Goal: Communication & Community: Answer question/provide support

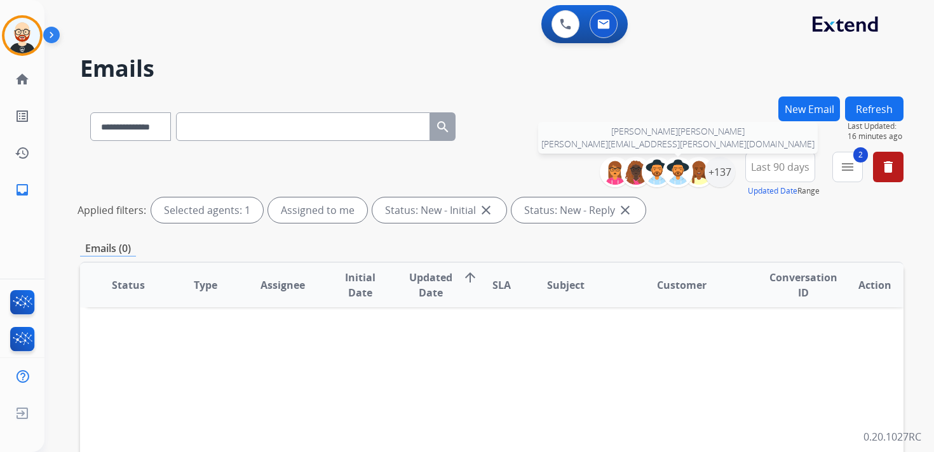
select select "**********"
click at [878, 109] on button "Refresh" at bounding box center [874, 109] width 58 height 25
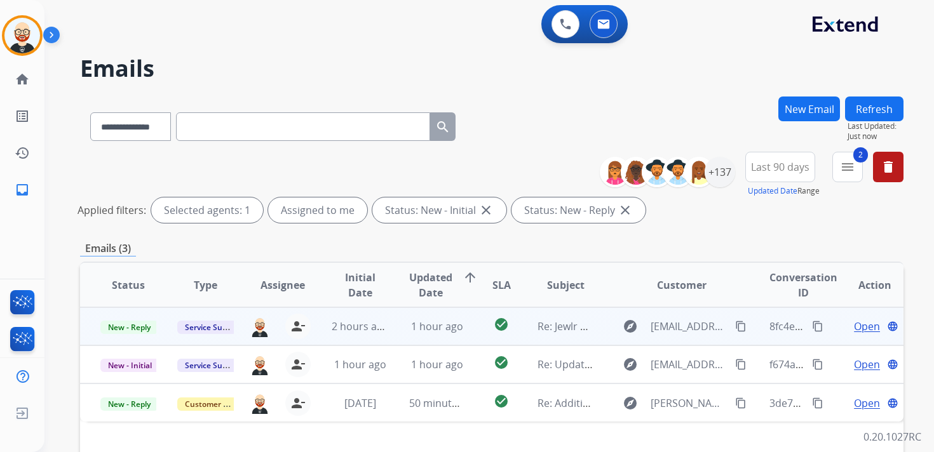
click at [858, 327] on span "Open" at bounding box center [867, 326] width 26 height 15
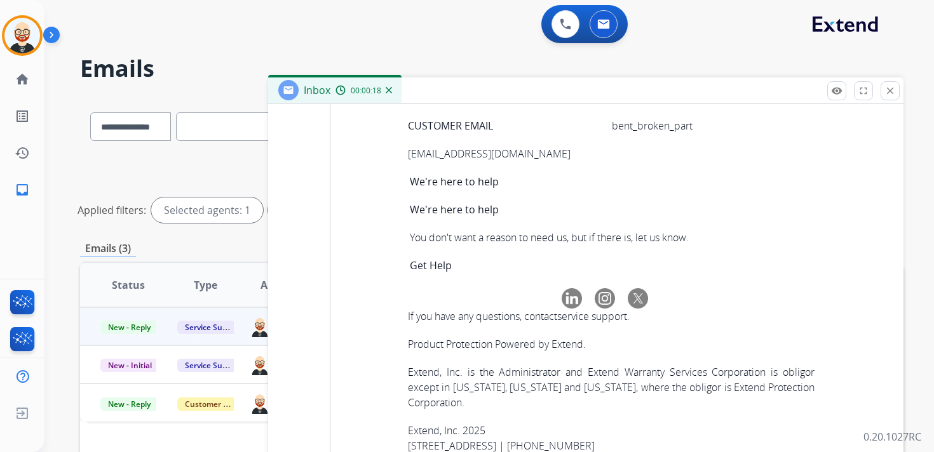
scroll to position [5887, 0]
copy tbody "9ff592ba-658e-4722-9fce-9f486227ce3d"
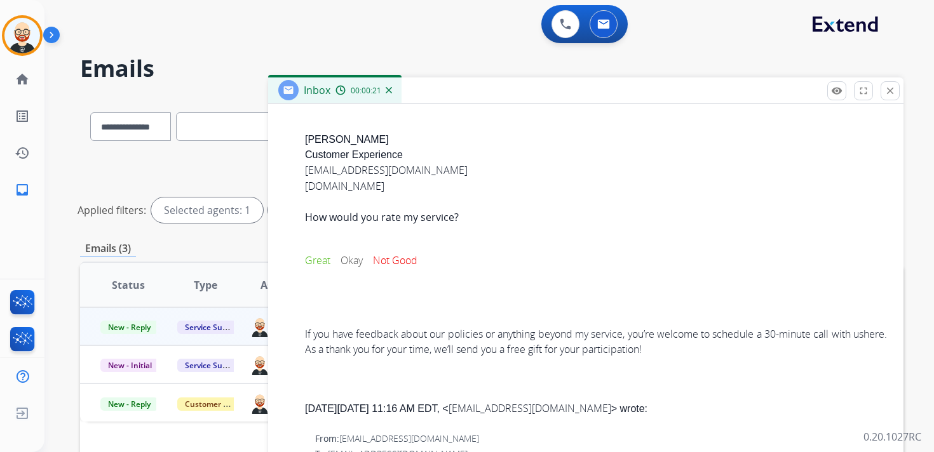
scroll to position [0, 0]
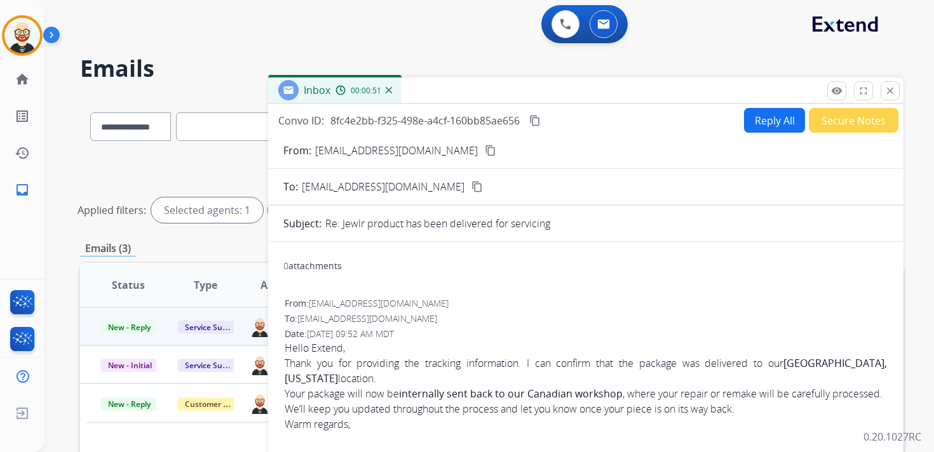
click at [537, 121] on mat-icon "content_copy" at bounding box center [534, 120] width 11 height 11
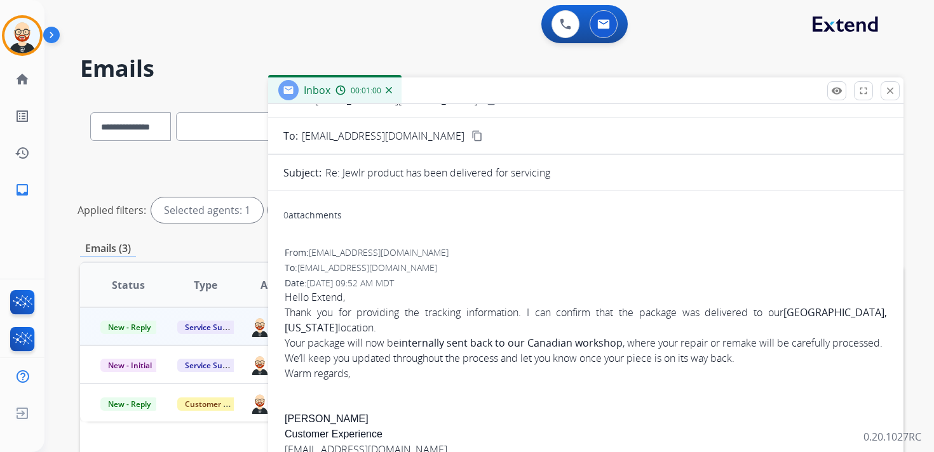
scroll to position [55, 0]
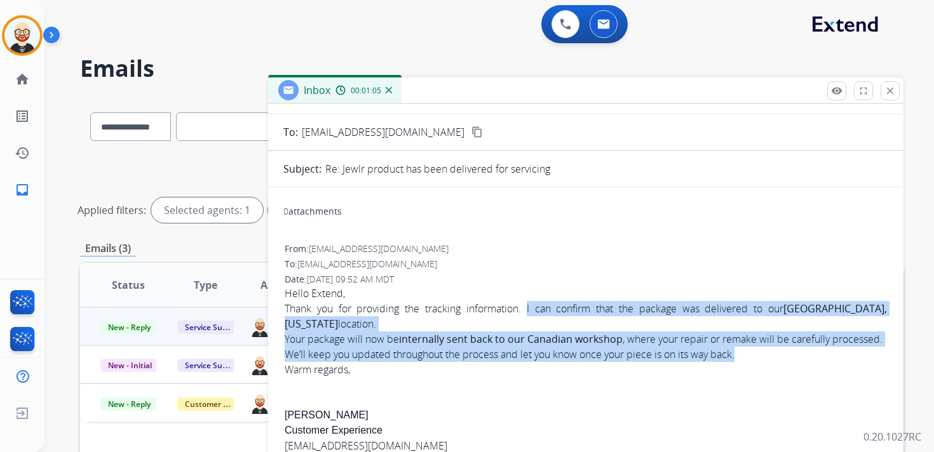
drag, startPoint x: 521, startPoint y: 308, endPoint x: 743, endPoint y: 374, distance: 231.8
click at [743, 374] on div "Hello Extend, Thank you for providing the tracking information. I can confirm t…" at bounding box center [586, 331] width 602 height 91
copy div "I can confirm that the package was delivered to our [GEOGRAPHIC_DATA], [US_STAT…"
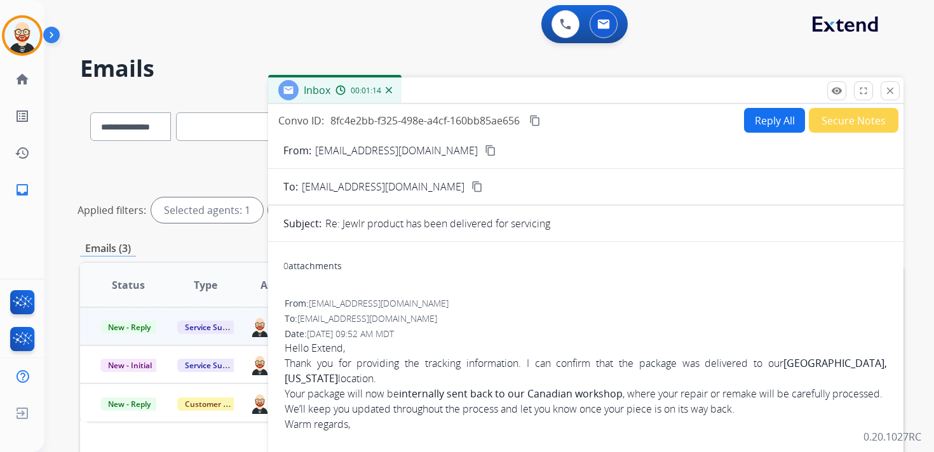
click at [752, 119] on button "Reply All" at bounding box center [774, 120] width 61 height 25
select select "**********"
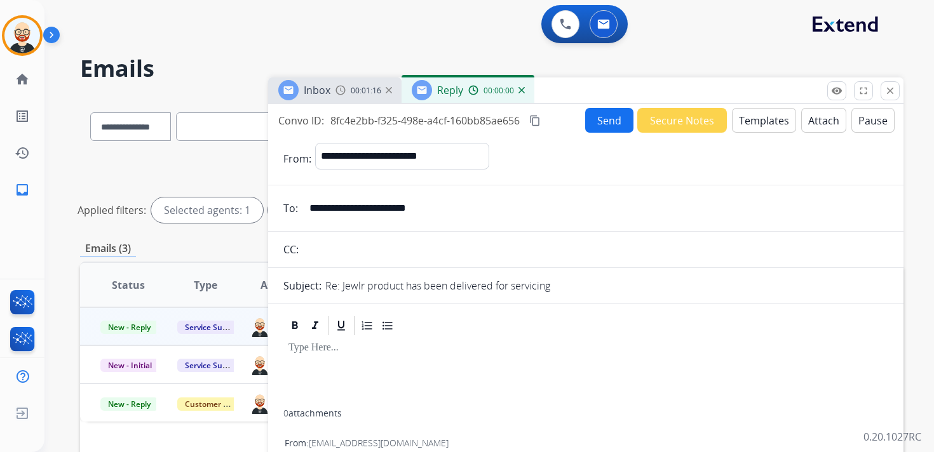
click at [380, 364] on div at bounding box center [585, 373] width 605 height 72
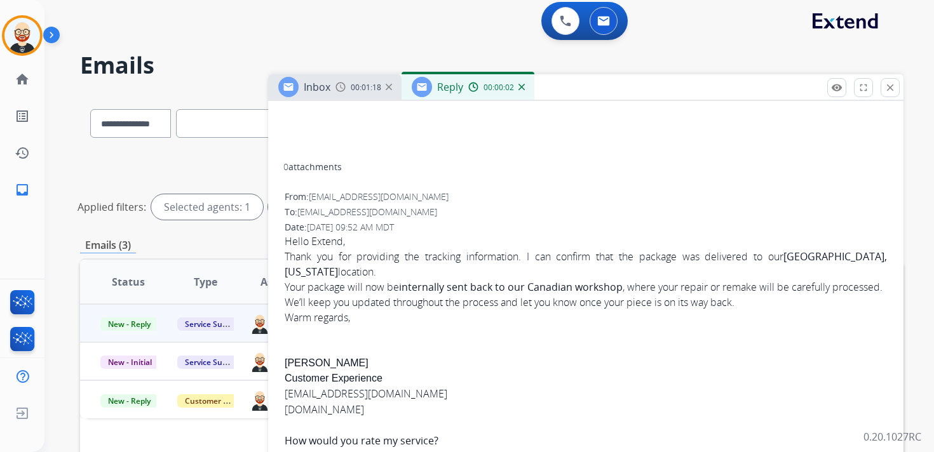
scroll to position [372, 0]
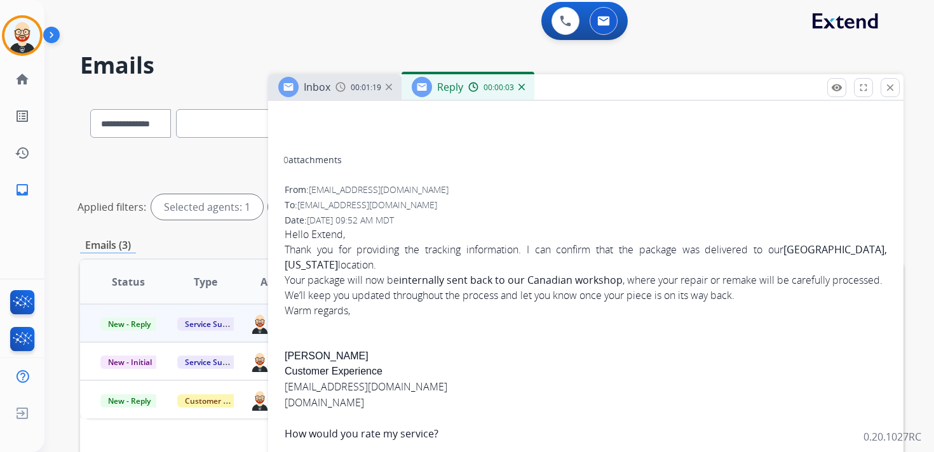
click at [295, 370] on div "Hello Extend, Thank you for providing the tracking information. I can confirm t…" at bounding box center [586, 400] width 602 height 347
copy div "[PERSON_NAME]"
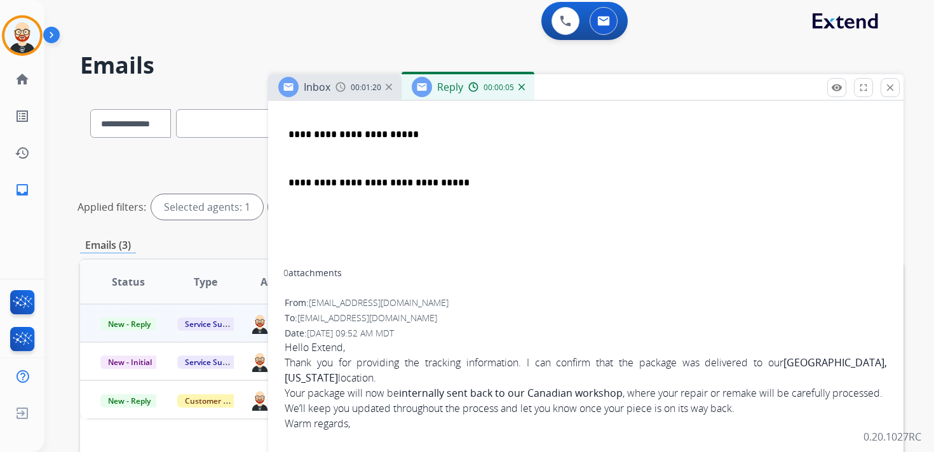
scroll to position [0, 0]
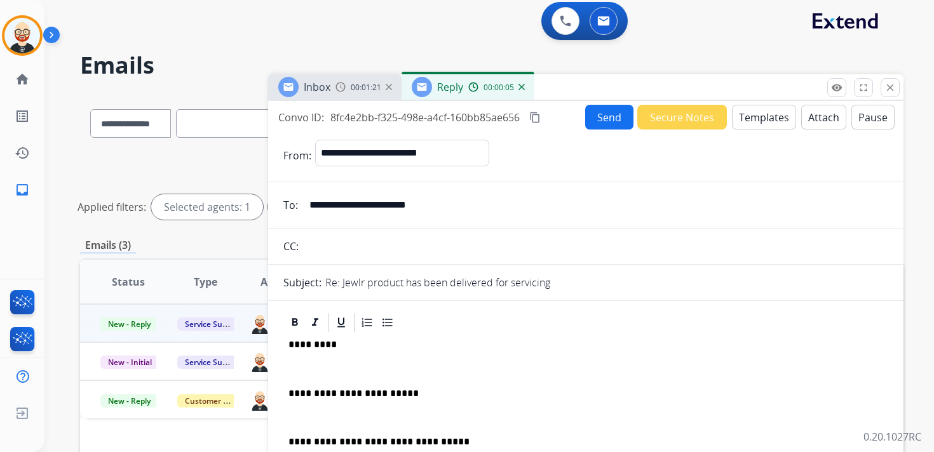
click at [310, 341] on p "*********" at bounding box center [580, 344] width 584 height 11
click at [307, 364] on p at bounding box center [585, 368] width 595 height 11
click at [306, 345] on p "*****" at bounding box center [580, 344] width 584 height 11
click at [305, 356] on div "**********" at bounding box center [585, 431] width 605 height 194
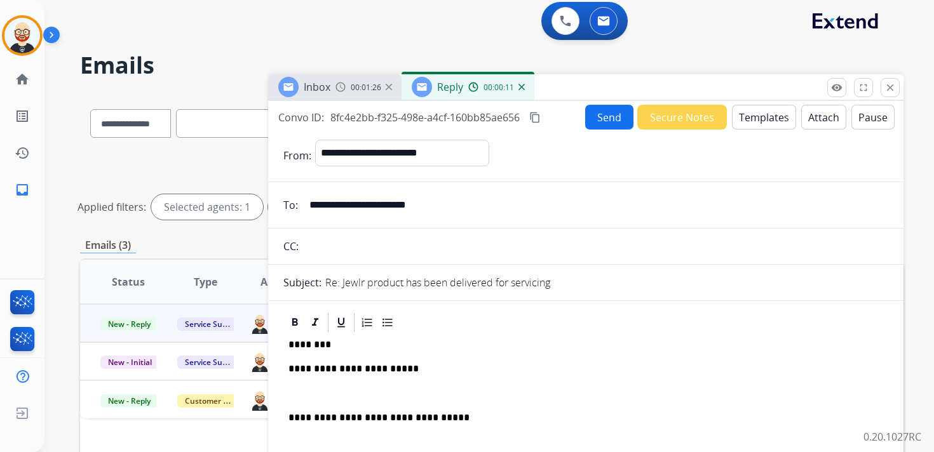
click at [299, 381] on div "**********" at bounding box center [585, 419] width 605 height 170
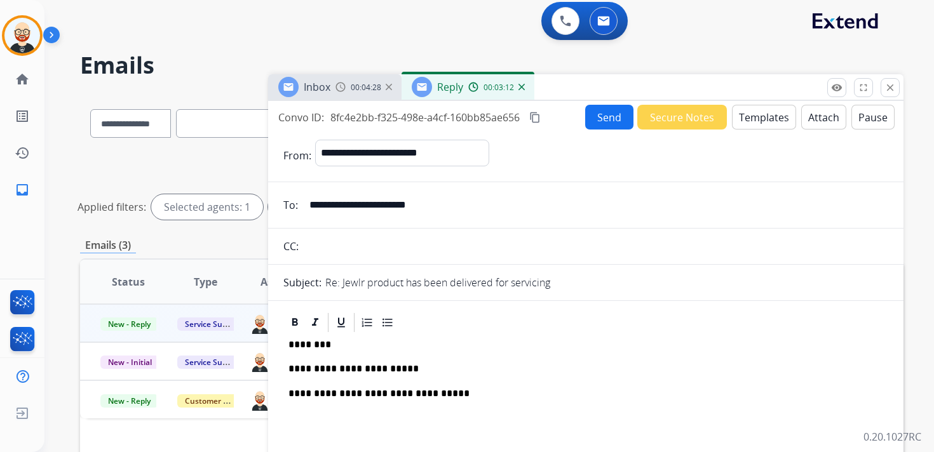
click at [593, 120] on button "Send" at bounding box center [609, 117] width 48 height 25
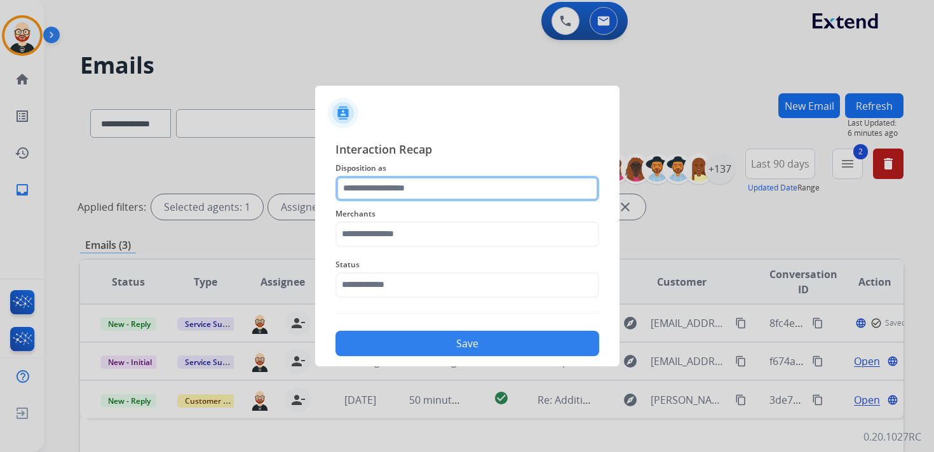
click at [402, 191] on input "text" at bounding box center [467, 188] width 264 height 25
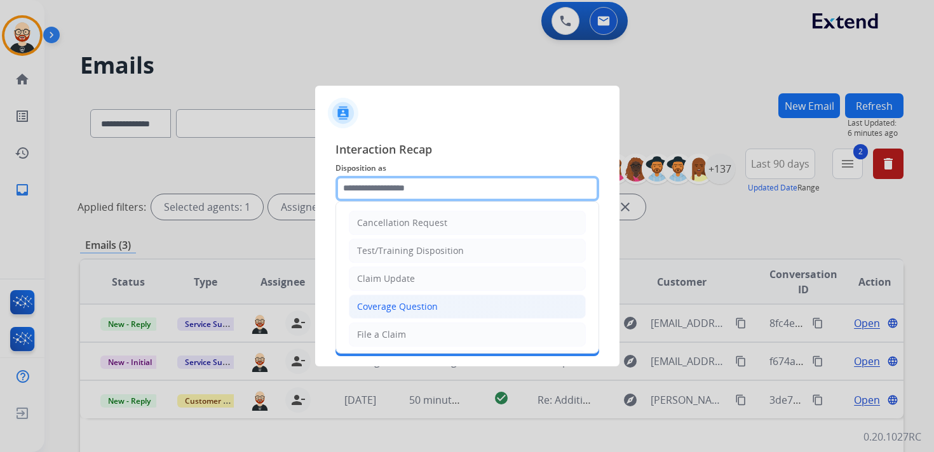
scroll to position [191, 0]
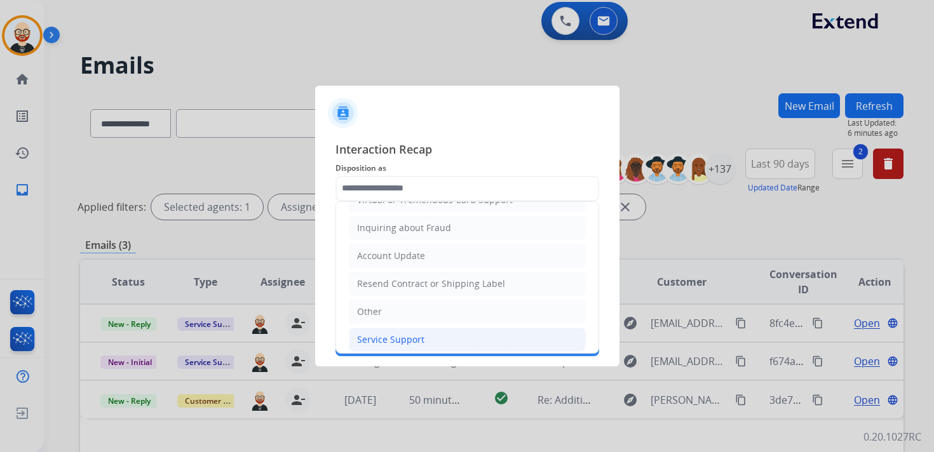
click at [389, 335] on div "Service Support" at bounding box center [390, 340] width 67 height 13
type input "**********"
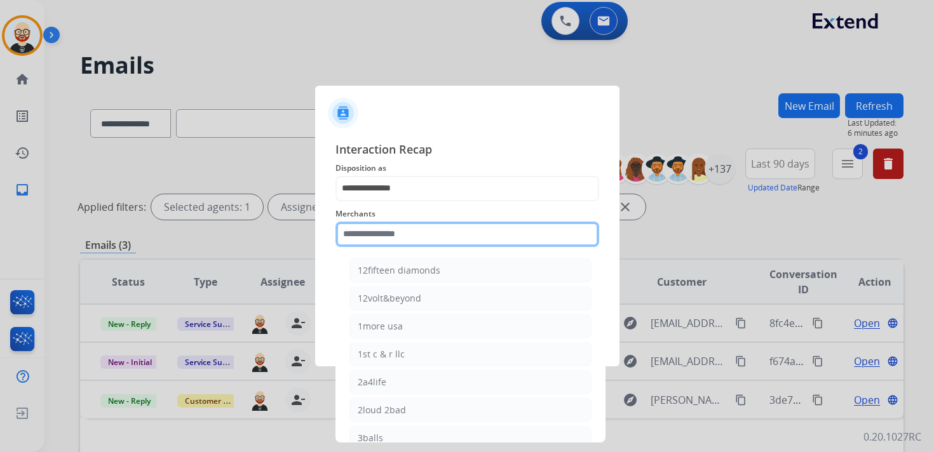
click at [384, 238] on input "text" at bounding box center [467, 234] width 264 height 25
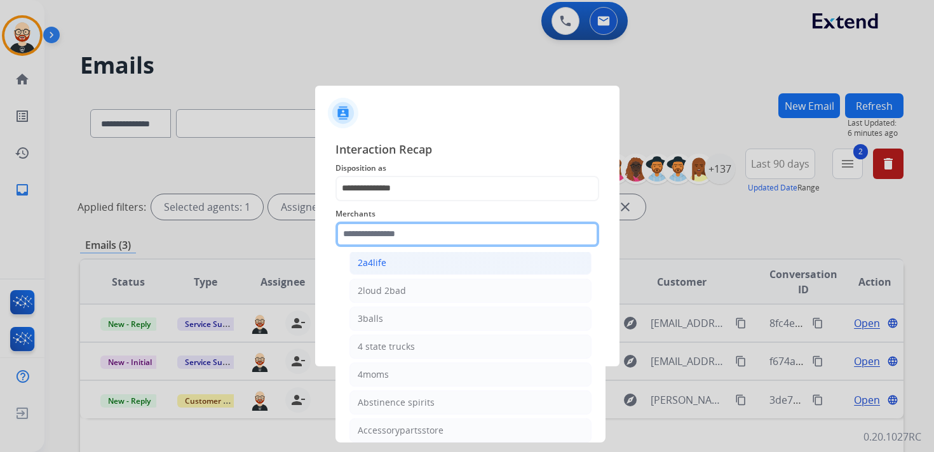
scroll to position [124, 0]
type input "*"
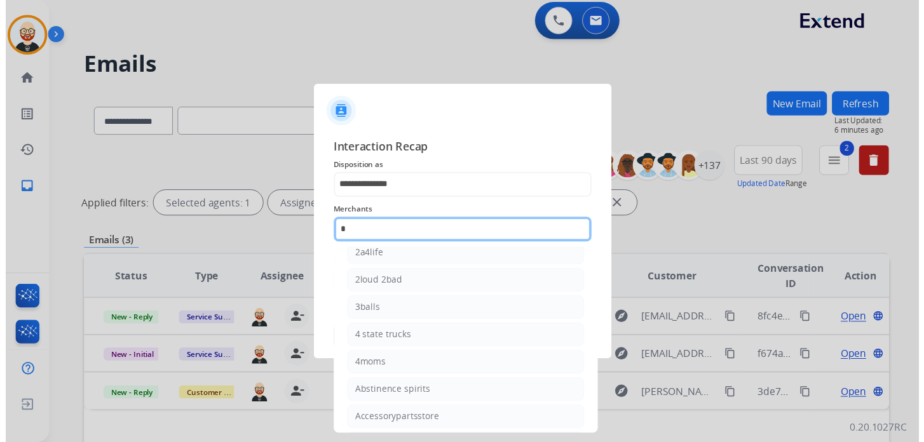
scroll to position [98, 0]
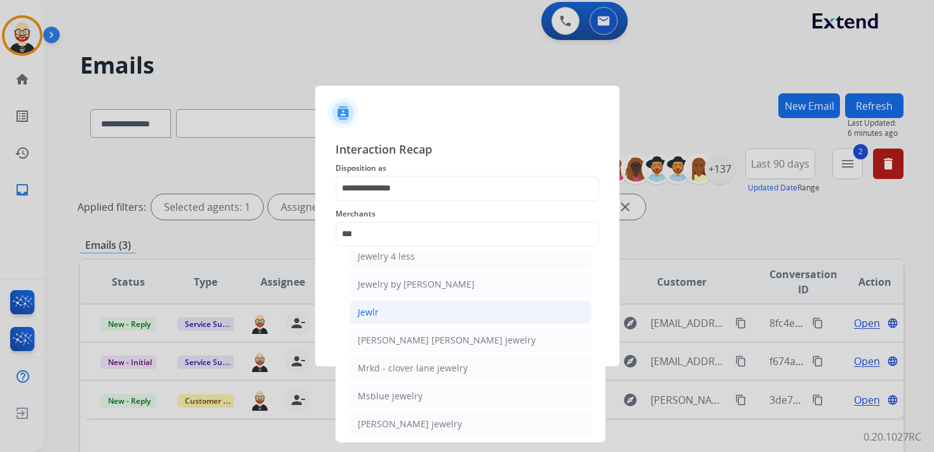
click at [368, 306] on div "Jewlr" at bounding box center [368, 312] width 21 height 13
type input "*****"
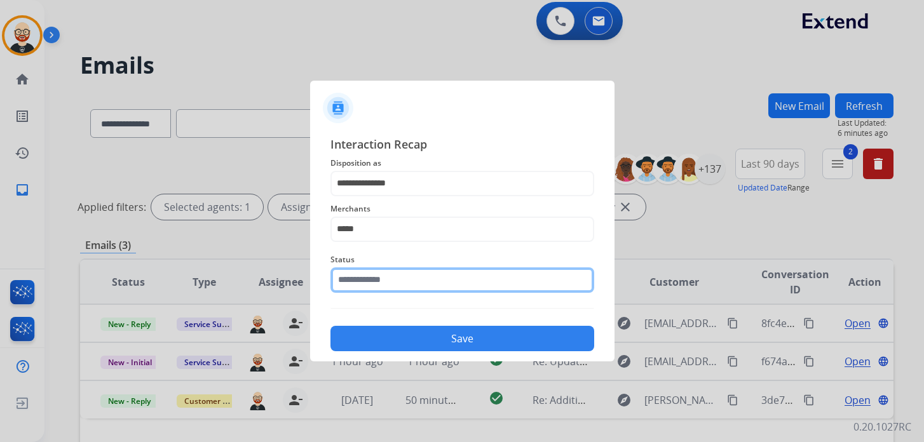
click at [368, 283] on input "text" at bounding box center [462, 279] width 264 height 25
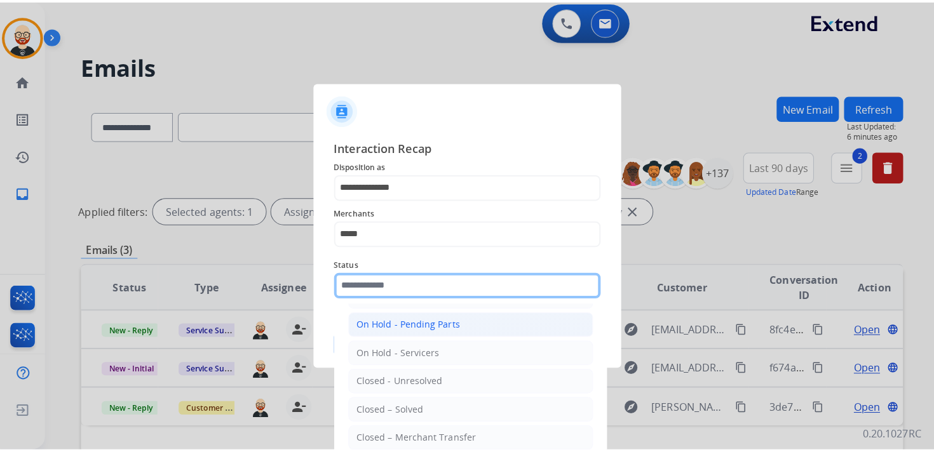
scroll to position [59, 0]
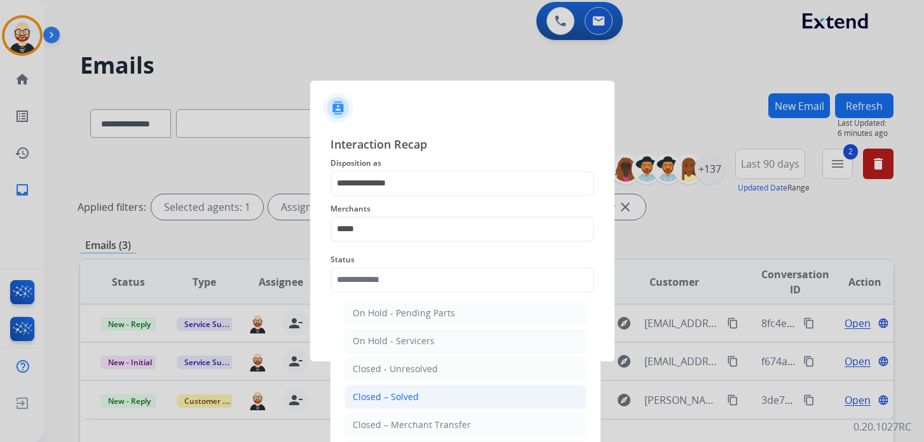
click at [376, 391] on div "Closed – Solved" at bounding box center [386, 397] width 66 height 13
type input "**********"
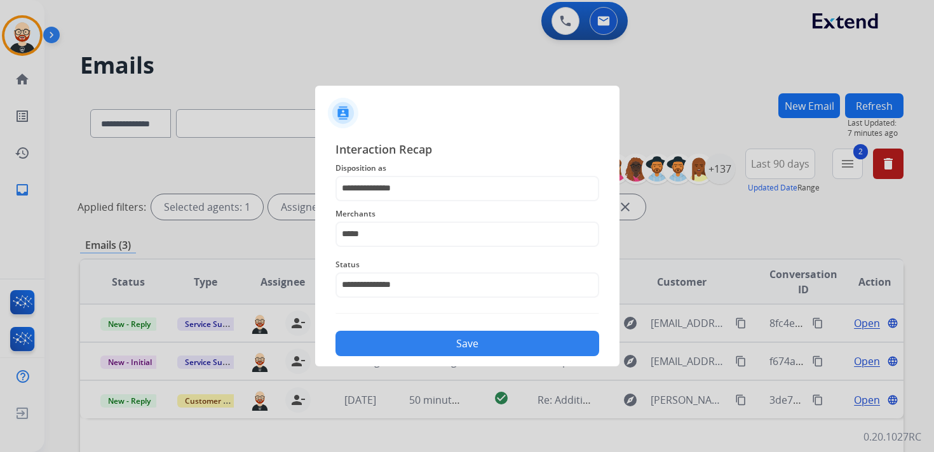
click at [388, 341] on button "Save" at bounding box center [467, 343] width 264 height 25
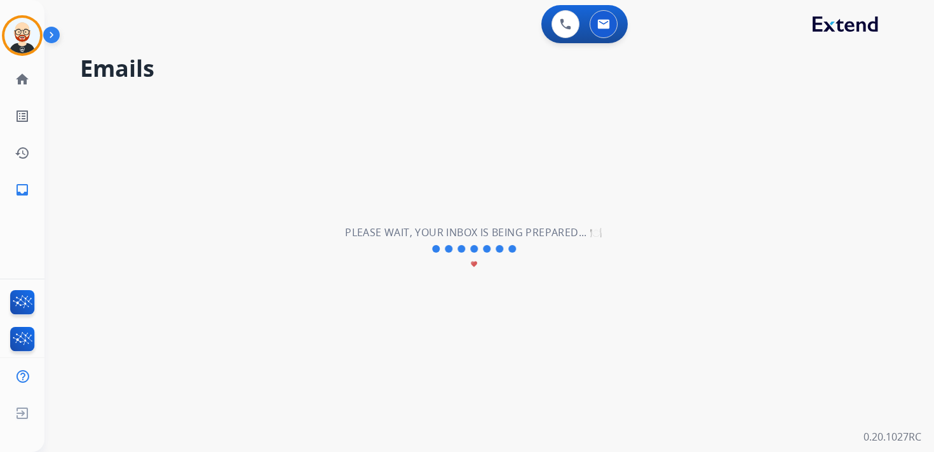
scroll to position [0, 0]
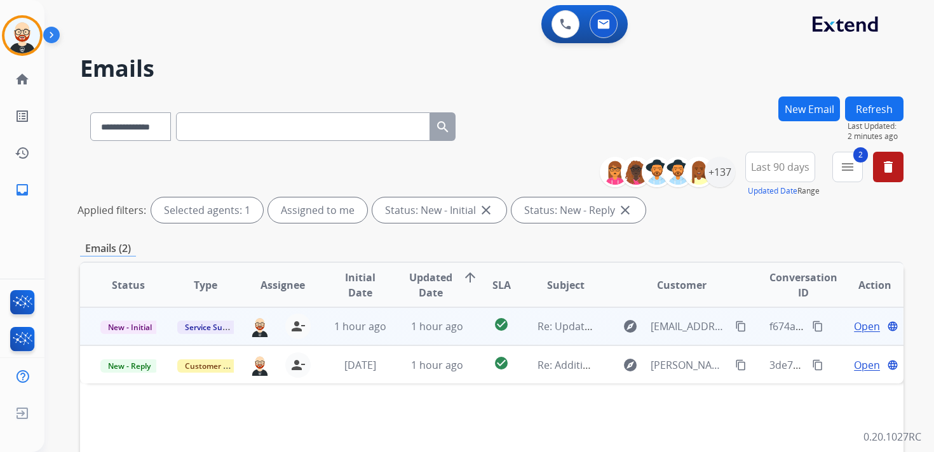
click at [858, 328] on span "Open" at bounding box center [867, 326] width 26 height 15
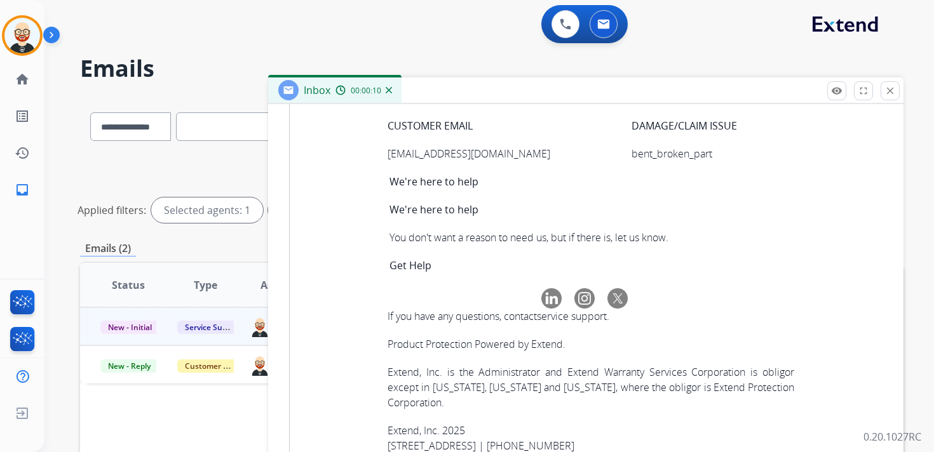
scroll to position [4521, 0]
click at [425, 50] on p "c037113e-1534-4524-a0ca-915d279c5d3c" at bounding box center [510, 41] width 244 height 15
copy tbody "c037113e-1534-4524-a0ca-915d279c5d3c"
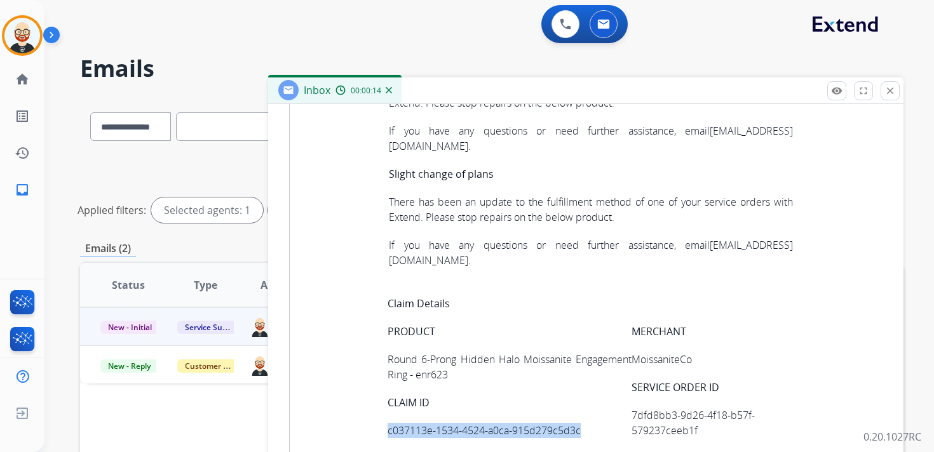
scroll to position [0, 0]
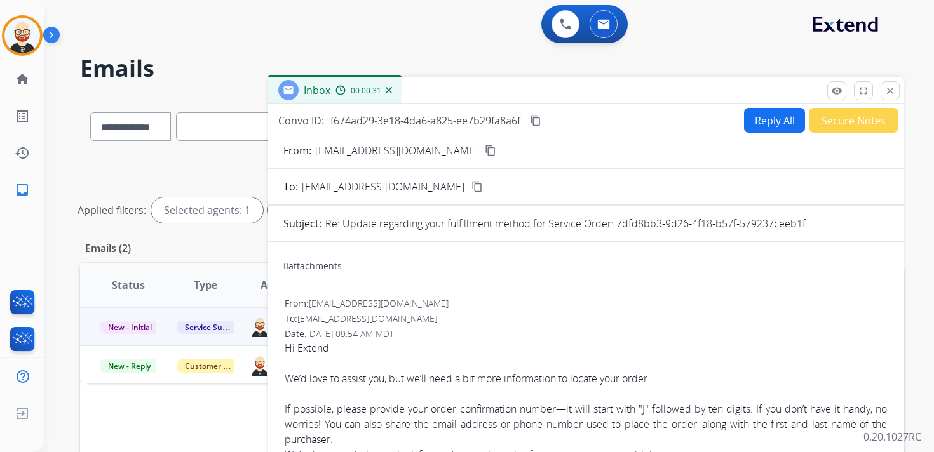
click at [762, 123] on button "Reply All" at bounding box center [774, 120] width 61 height 25
select select "**********"
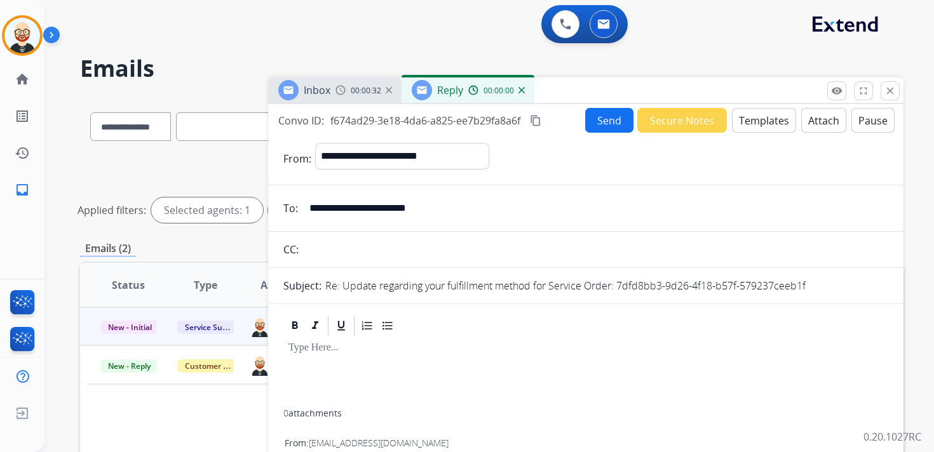
click at [350, 354] on p at bounding box center [585, 347] width 595 height 11
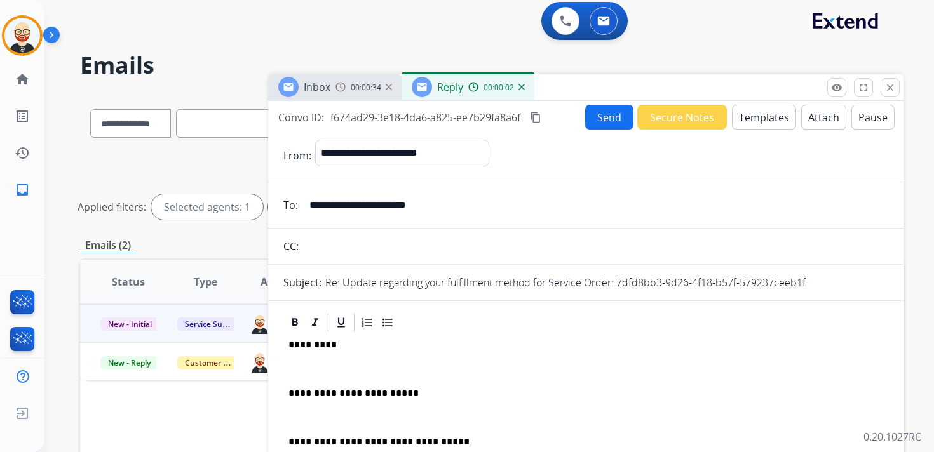
click at [355, 351] on div "**********" at bounding box center [585, 431] width 605 height 194
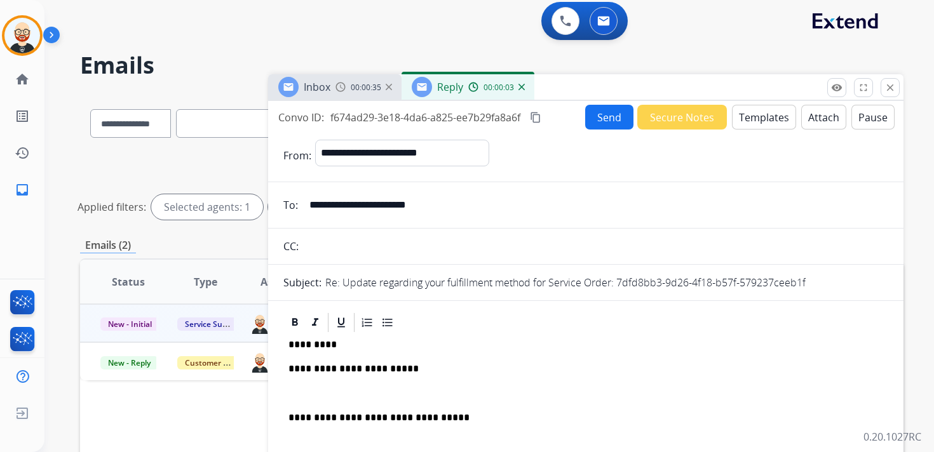
click at [323, 390] on p at bounding box center [585, 393] width 595 height 11
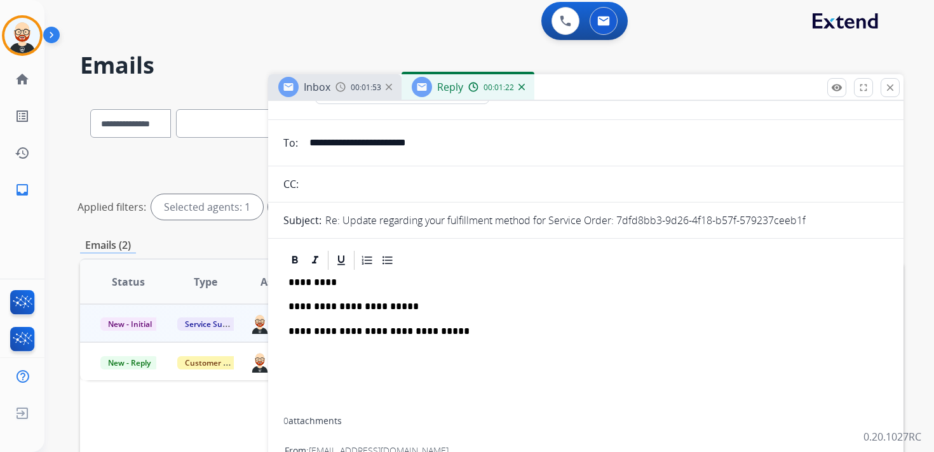
scroll to position [0, 0]
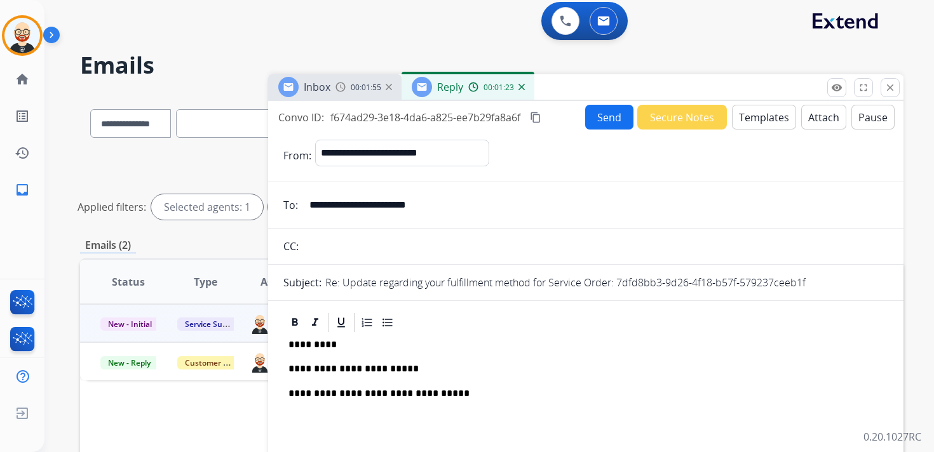
click at [311, 342] on p "*********" at bounding box center [580, 344] width 584 height 11
click at [385, 371] on p "**********" at bounding box center [580, 368] width 584 height 11
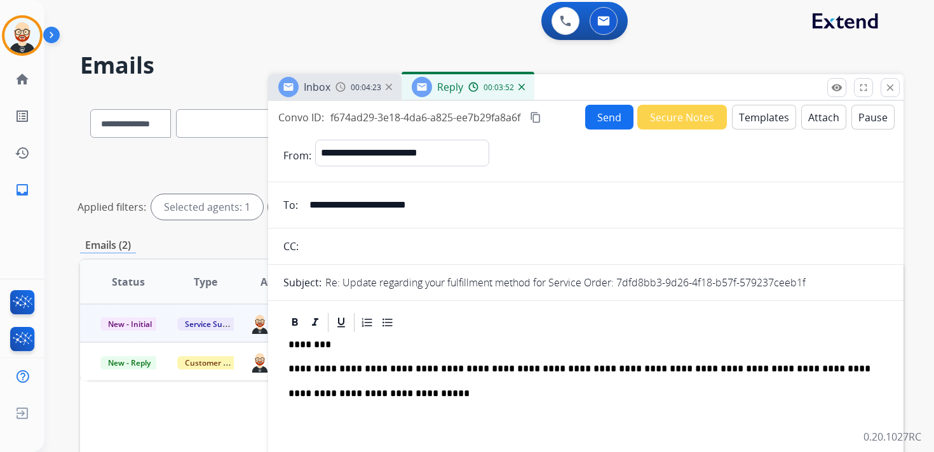
click at [604, 119] on button "Send" at bounding box center [609, 117] width 48 height 25
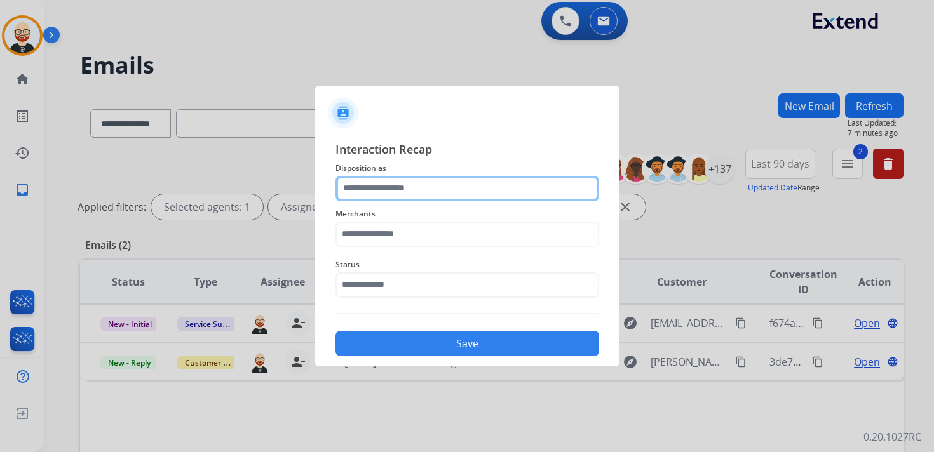
click at [391, 195] on input "text" at bounding box center [467, 188] width 264 height 25
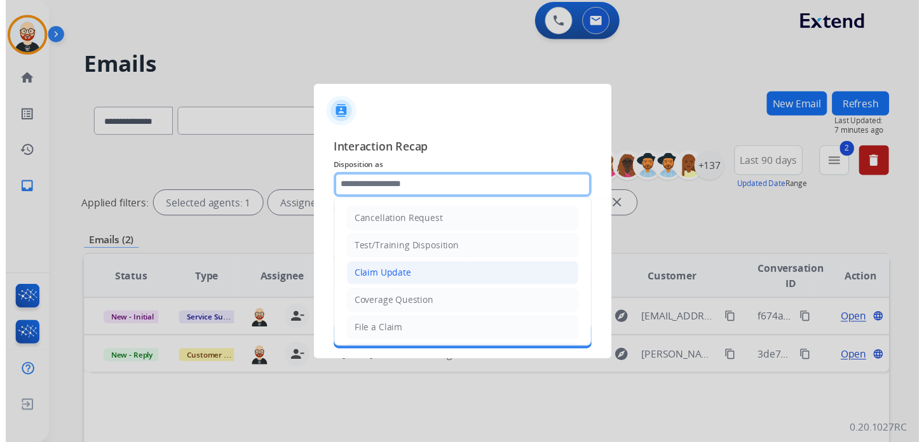
scroll to position [191, 0]
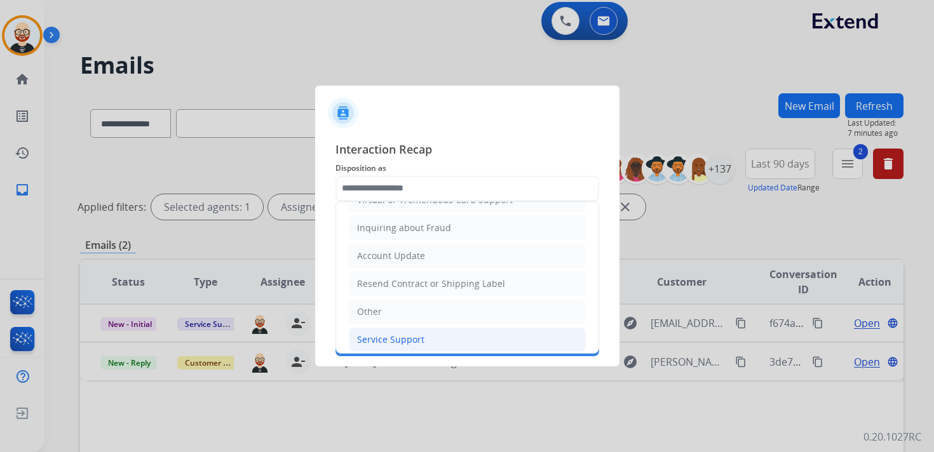
click at [425, 328] on li "Service Support" at bounding box center [467, 340] width 237 height 24
type input "**********"
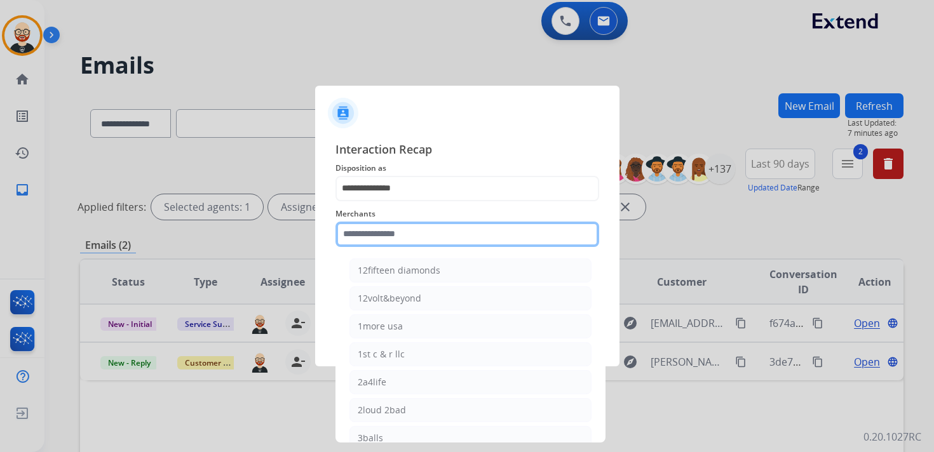
click at [382, 237] on input "text" at bounding box center [467, 234] width 264 height 25
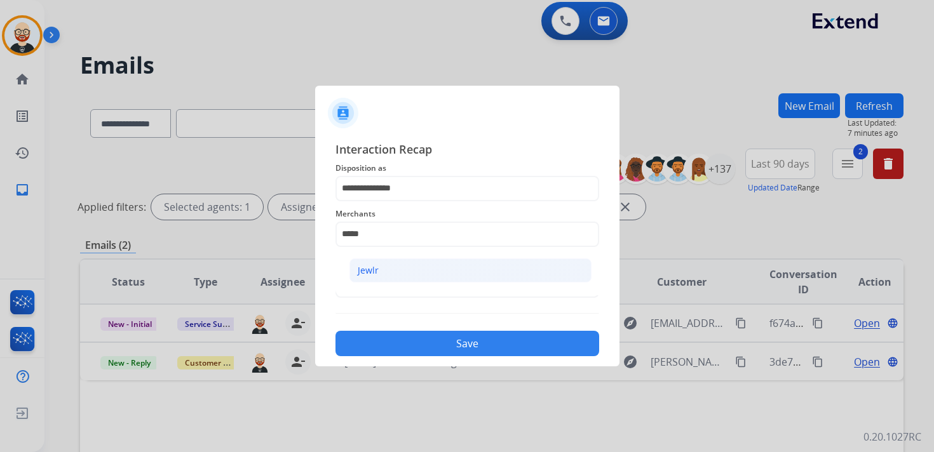
click at [395, 275] on li "Jewlr" at bounding box center [470, 271] width 242 height 24
type input "*****"
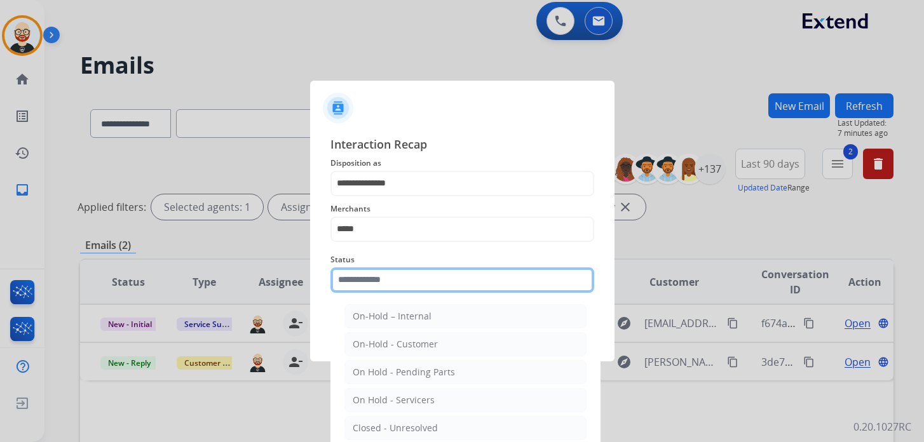
click at [388, 293] on div "Status On-Hold – Internal On-Hold - Customer On Hold - Pending Parts On Hold - …" at bounding box center [462, 272] width 264 height 51
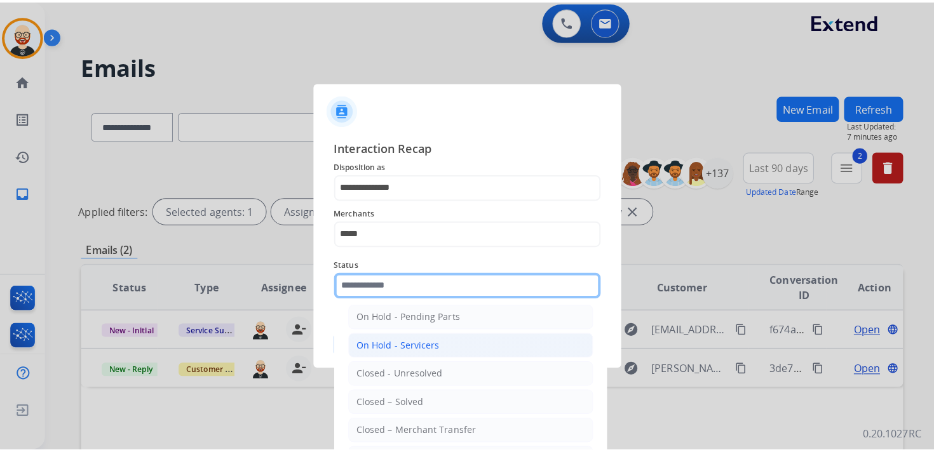
scroll to position [65, 0]
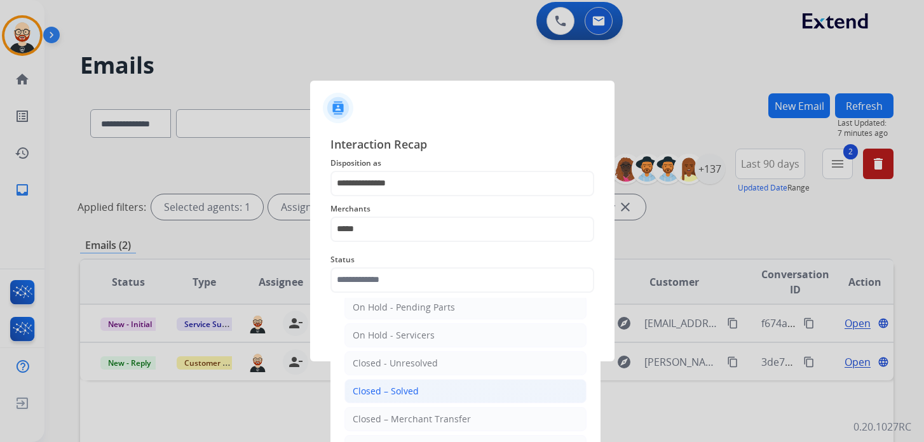
click at [386, 391] on div "Closed – Solved" at bounding box center [386, 391] width 66 height 13
type input "**********"
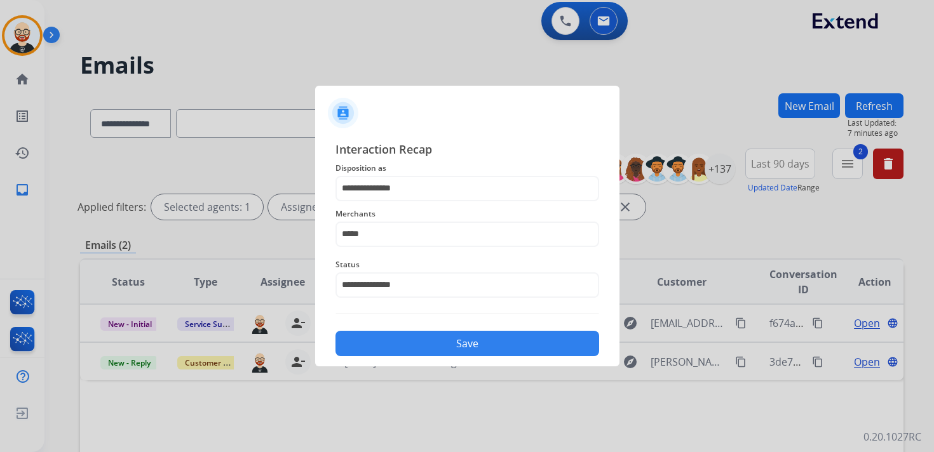
click at [396, 343] on button "Save" at bounding box center [467, 343] width 264 height 25
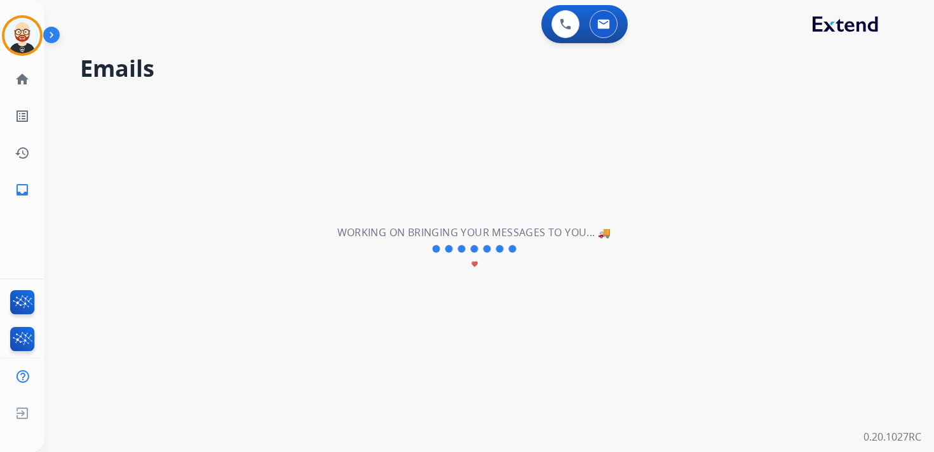
scroll to position [0, 0]
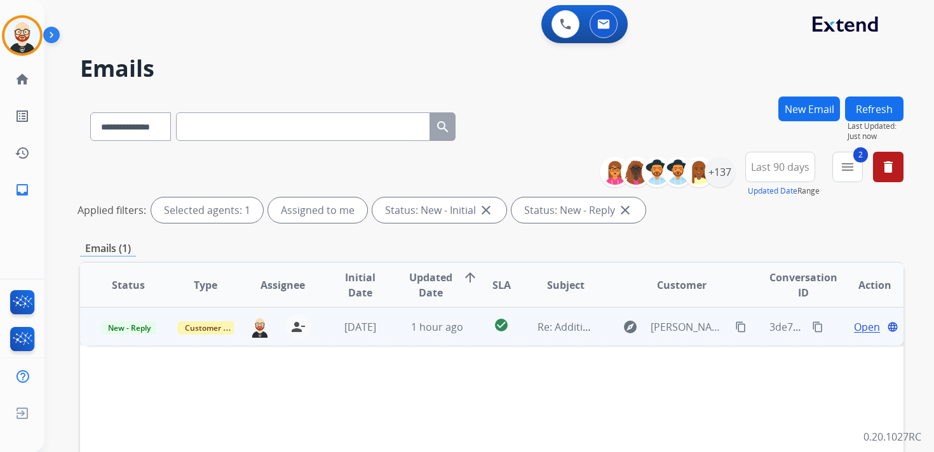
click at [854, 323] on span "Open" at bounding box center [867, 327] width 26 height 15
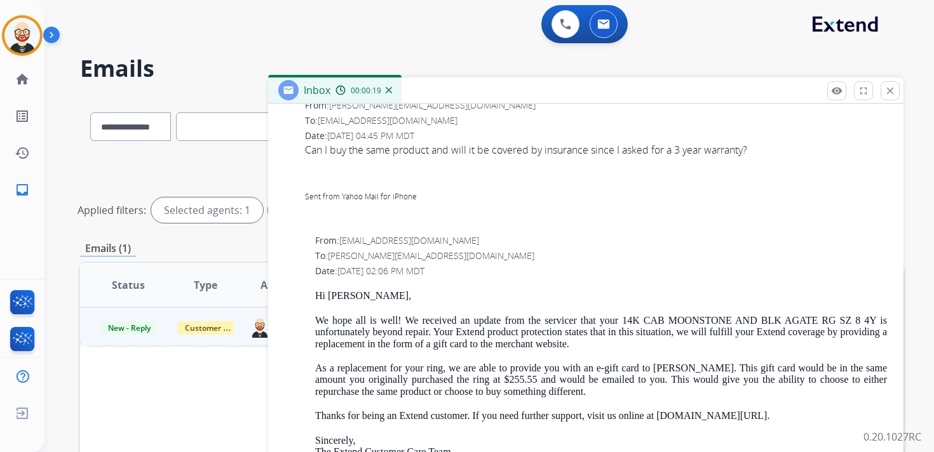
scroll to position [528, 0]
click at [429, 259] on span "[PERSON_NAME][EMAIL_ADDRESS][DOMAIN_NAME]" at bounding box center [431, 255] width 206 height 12
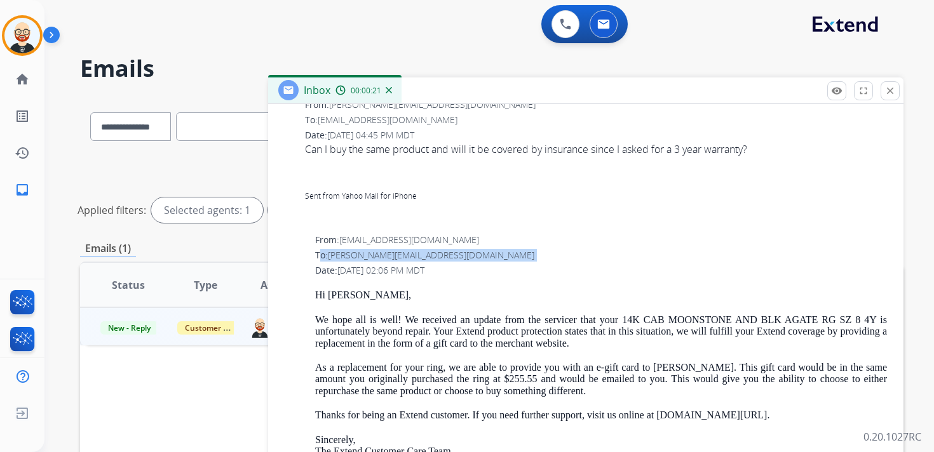
click at [429, 259] on span "[PERSON_NAME][EMAIL_ADDRESS][DOMAIN_NAME]" at bounding box center [431, 255] width 206 height 12
drag, startPoint x: 442, startPoint y: 259, endPoint x: 331, endPoint y: 257, distance: 110.6
click at [331, 257] on span "[PERSON_NAME][EMAIL_ADDRESS][DOMAIN_NAME]" at bounding box center [431, 255] width 206 height 12
copy span "[PERSON_NAME][EMAIL_ADDRESS][DOMAIN_NAME]"
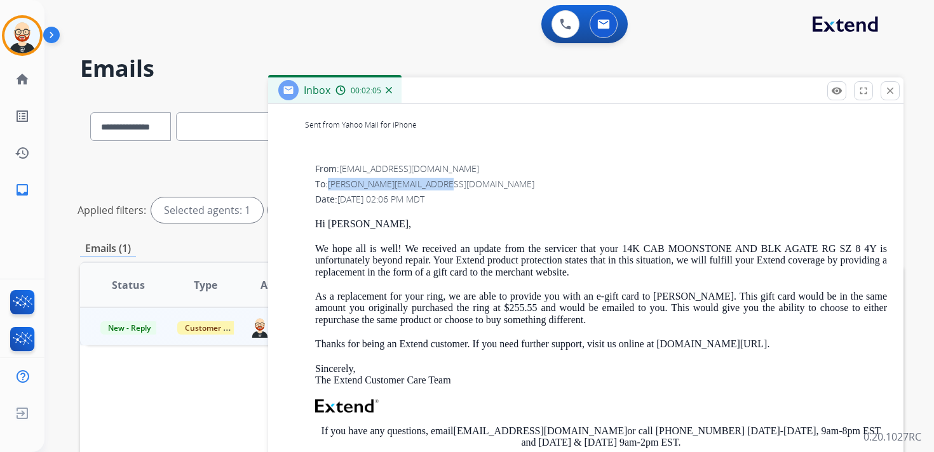
scroll to position [600, 0]
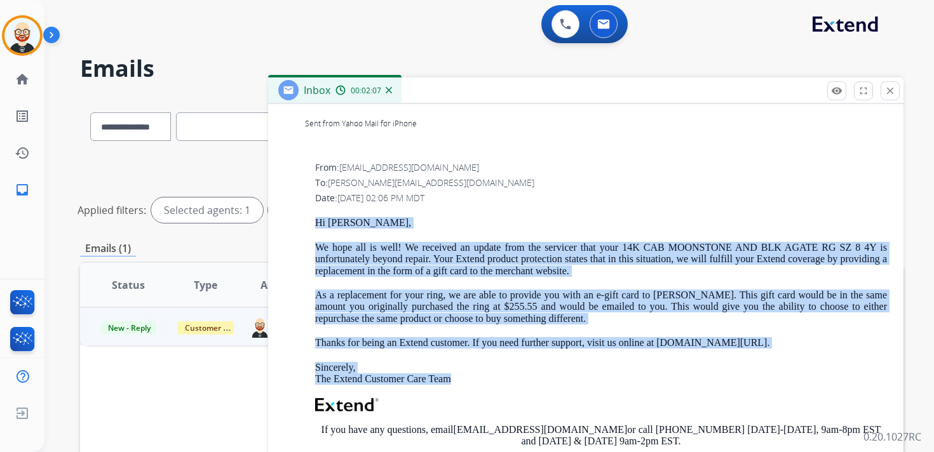
drag, startPoint x: 475, startPoint y: 378, endPoint x: 316, endPoint y: 225, distance: 220.2
click at [316, 225] on div "Hi [PERSON_NAME], We hope all is well! We received an update from the servicer …" at bounding box center [601, 396] width 572 height 358
copy div "Hi [PERSON_NAME], We hope all is well! We received an update from the servicer …"
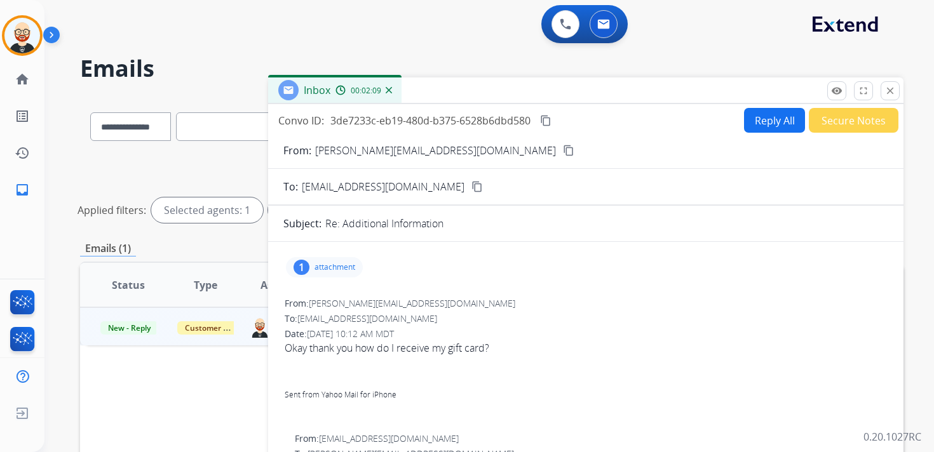
click at [771, 121] on button "Reply All" at bounding box center [774, 120] width 61 height 25
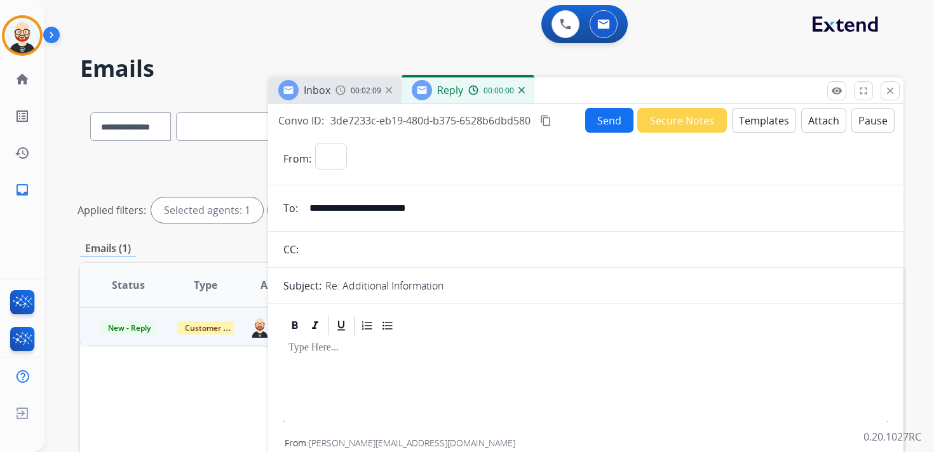
select select "**********"
click at [340, 358] on div at bounding box center [585, 365] width 605 height 57
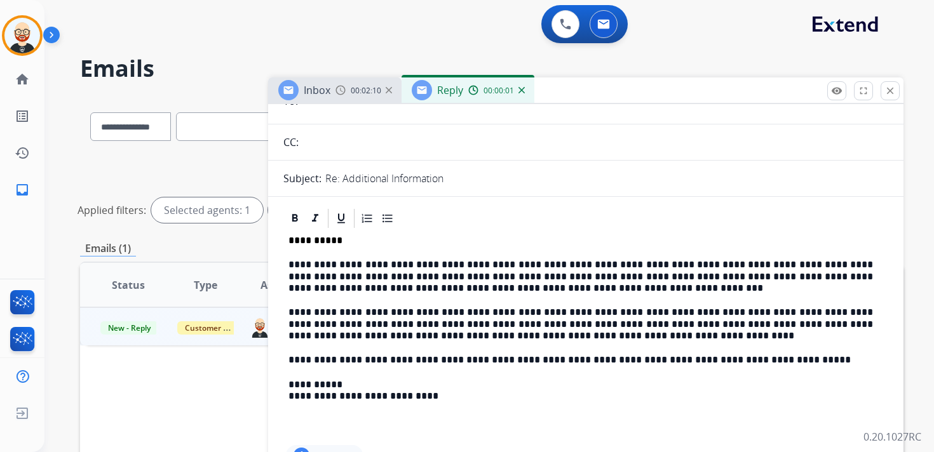
scroll to position [109, 0]
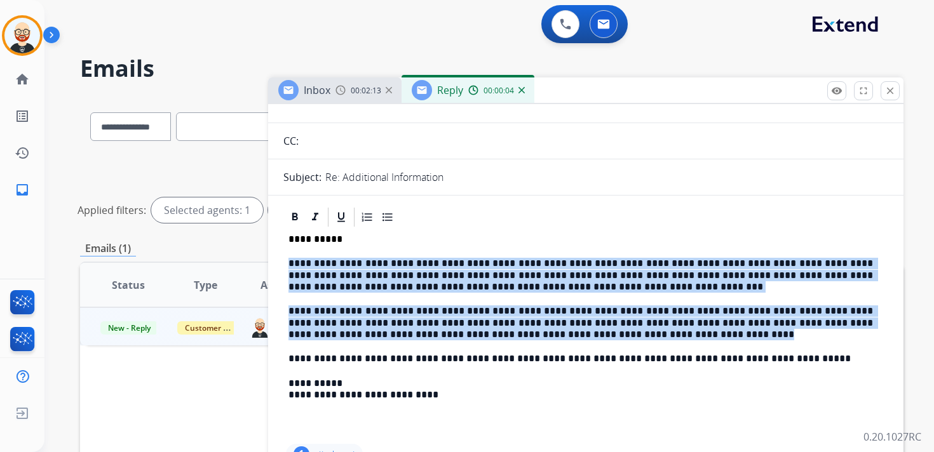
drag, startPoint x: 691, startPoint y: 336, endPoint x: 283, endPoint y: 267, distance: 413.7
click at [283, 267] on div "**********" at bounding box center [585, 335] width 605 height 213
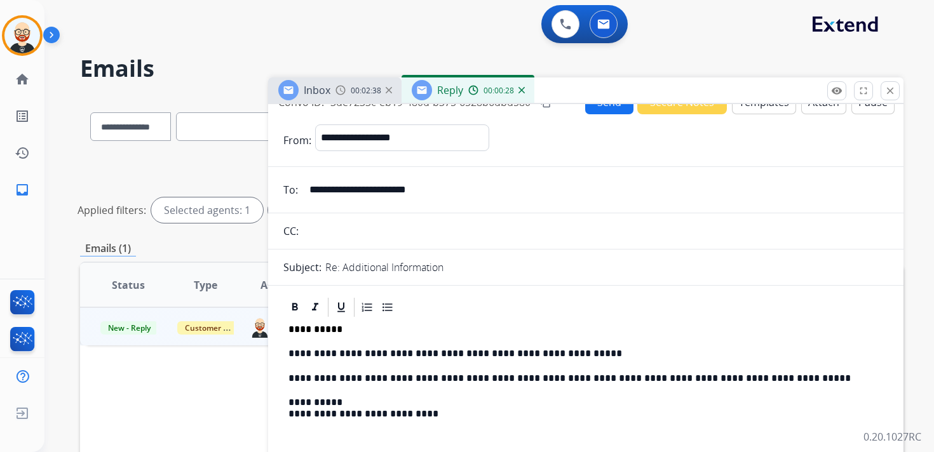
scroll to position [0, 0]
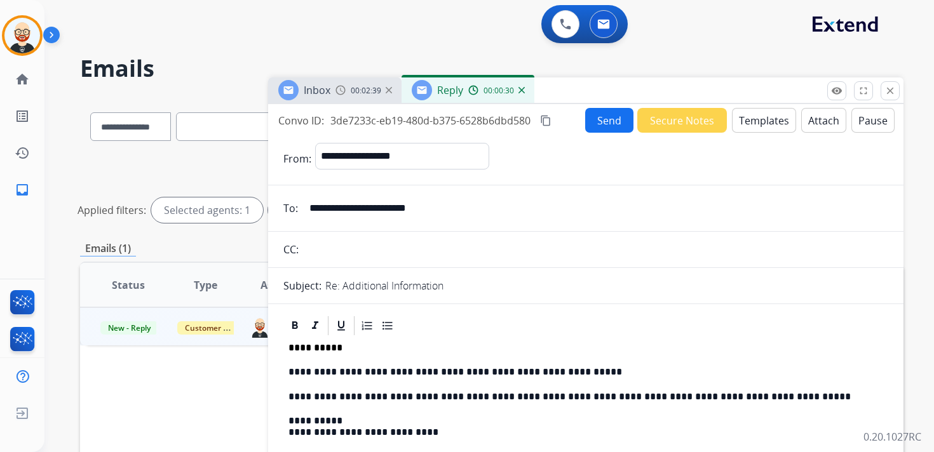
click at [605, 119] on button "Send" at bounding box center [609, 120] width 48 height 25
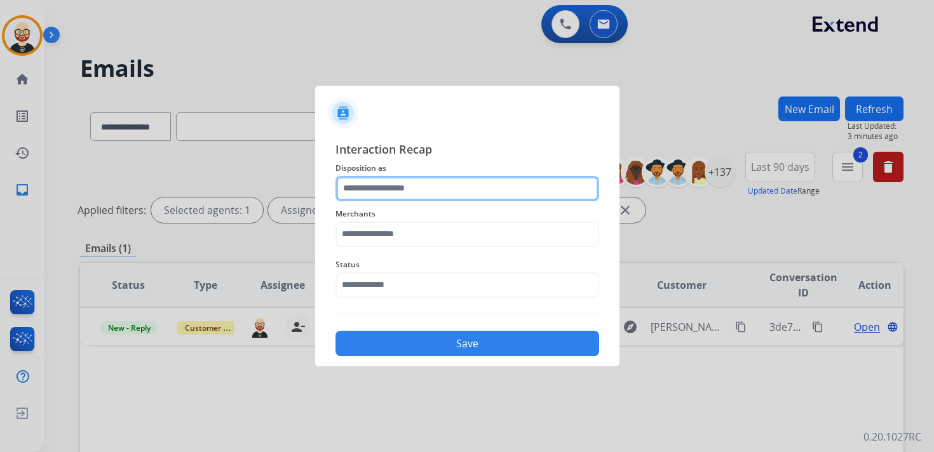
click at [449, 191] on input "text" at bounding box center [467, 188] width 264 height 25
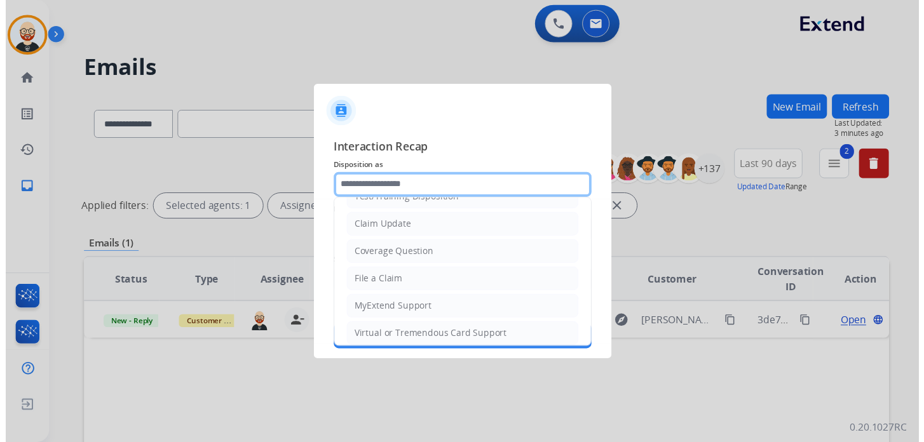
scroll to position [41, 0]
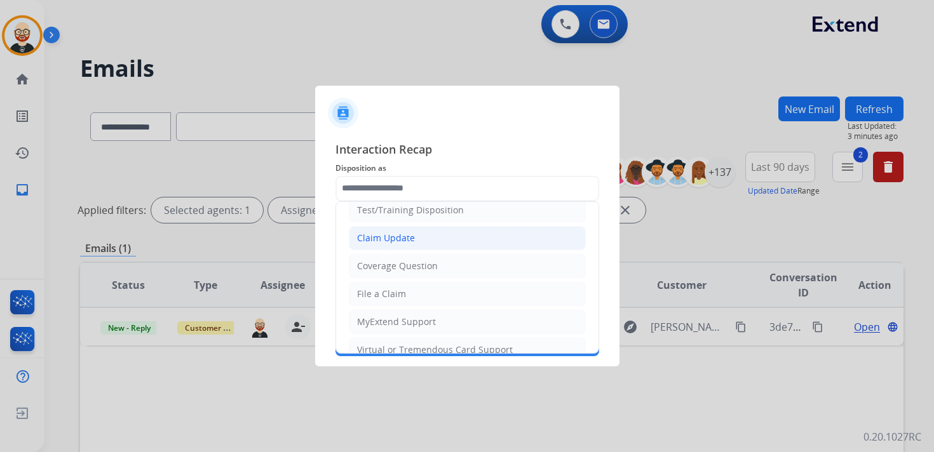
click at [382, 233] on div "Claim Update" at bounding box center [386, 238] width 58 height 13
type input "**********"
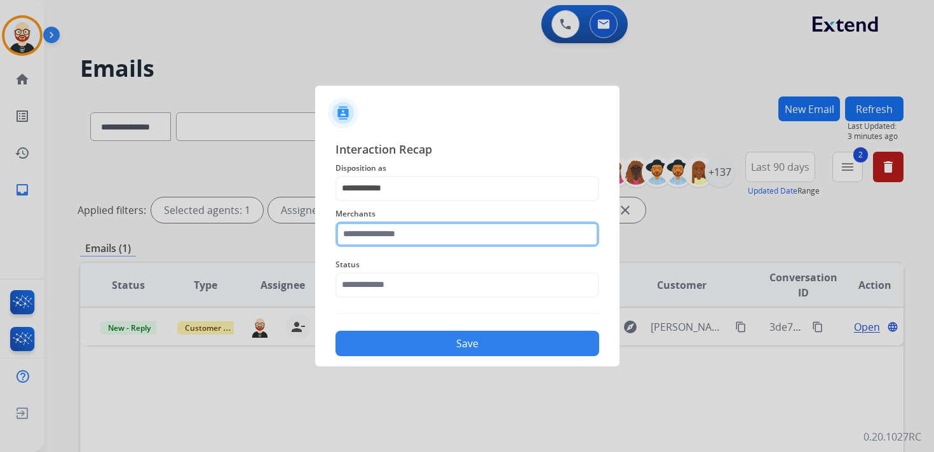
click at [379, 238] on input "text" at bounding box center [467, 234] width 264 height 25
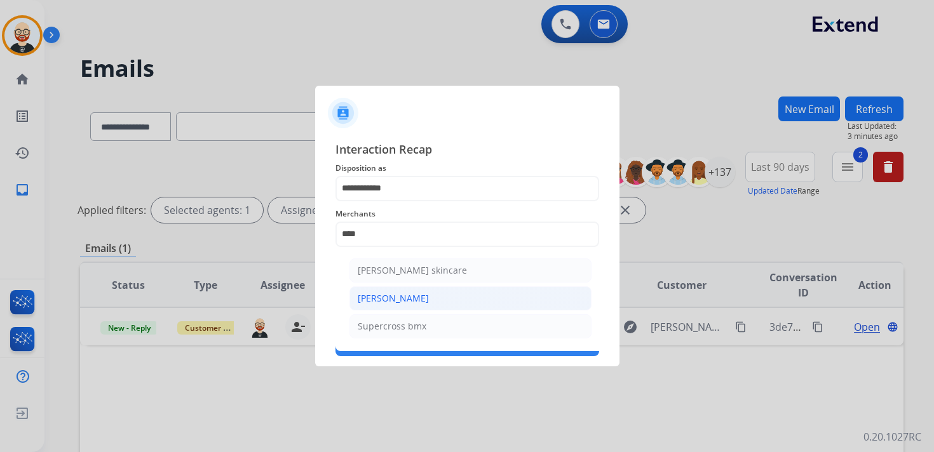
click at [380, 297] on div "[PERSON_NAME]" at bounding box center [393, 298] width 71 height 13
type input "**********"
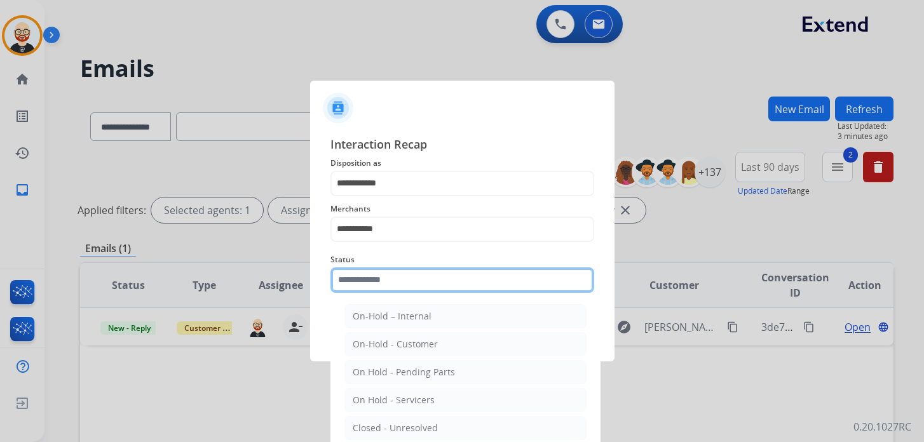
click at [380, 285] on input "text" at bounding box center [462, 279] width 264 height 25
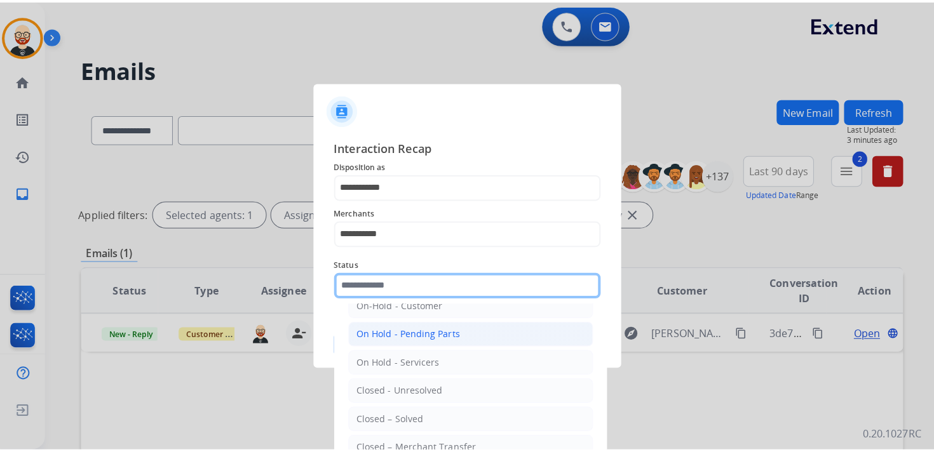
scroll to position [46, 0]
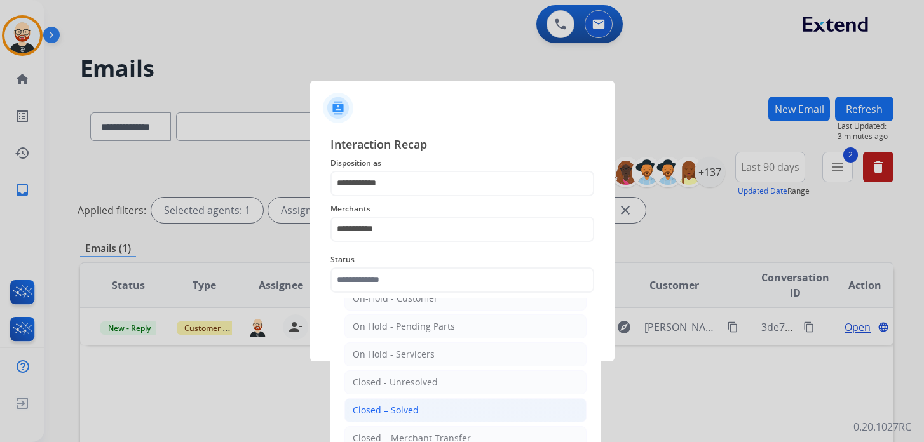
click at [379, 405] on div "Closed – Solved" at bounding box center [386, 410] width 66 height 13
type input "**********"
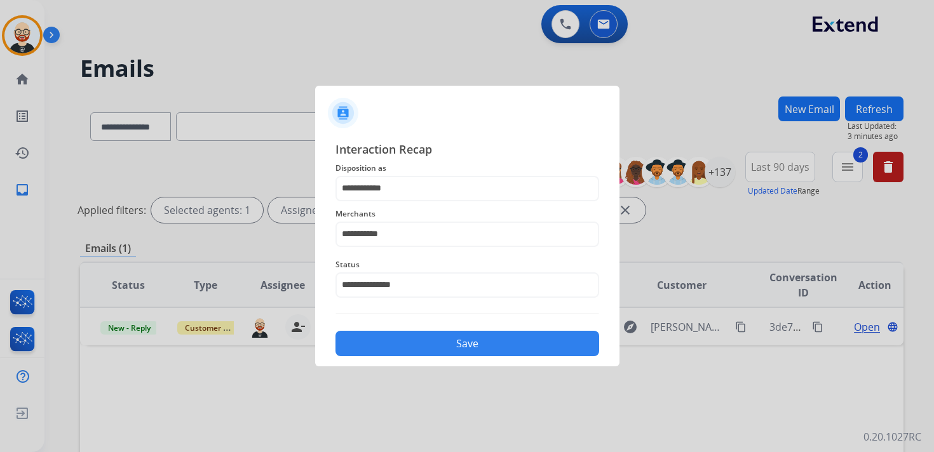
click at [375, 342] on button "Save" at bounding box center [467, 343] width 264 height 25
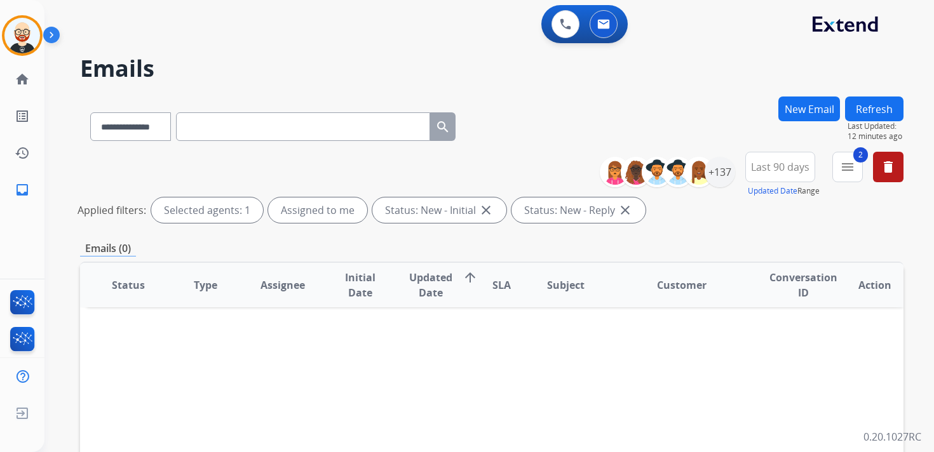
click at [877, 111] on button "Refresh" at bounding box center [874, 109] width 58 height 25
click at [854, 114] on button "Refresh" at bounding box center [874, 109] width 58 height 25
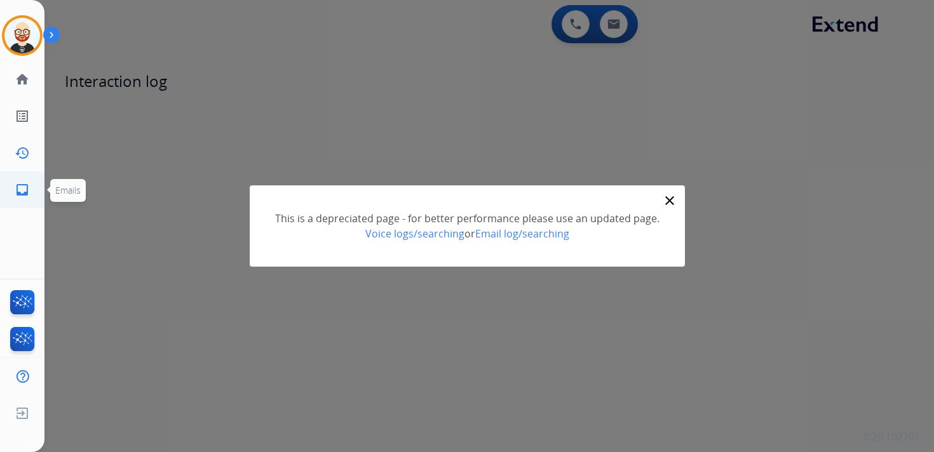
click at [21, 197] on link "inbox Emails" at bounding box center [22, 190] width 36 height 36
select select "**********"
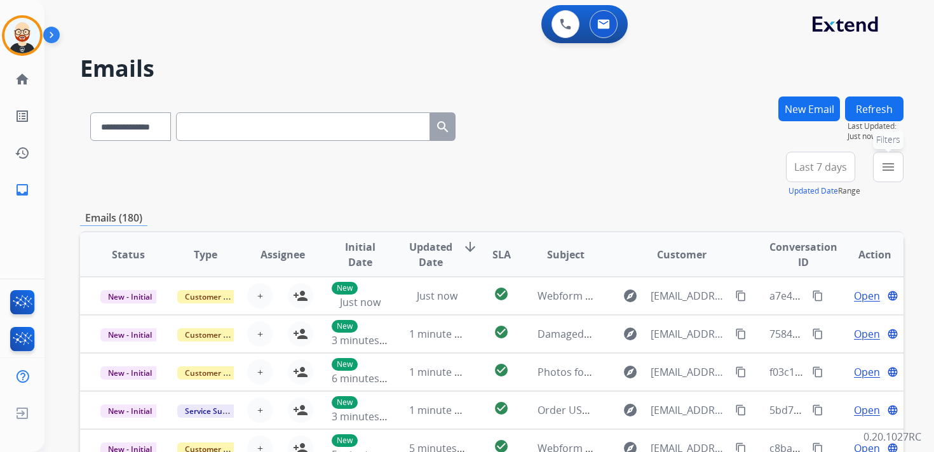
click at [884, 161] on mat-icon "menu" at bounding box center [888, 166] width 15 height 15
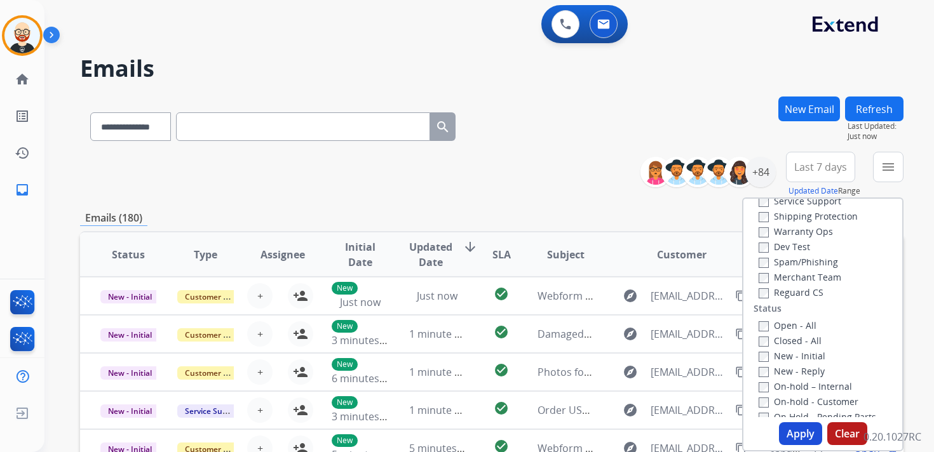
scroll to position [76, 0]
click at [774, 357] on label "New - Initial" at bounding box center [792, 354] width 67 height 12
click at [774, 367] on label "New - Reply" at bounding box center [792, 369] width 66 height 12
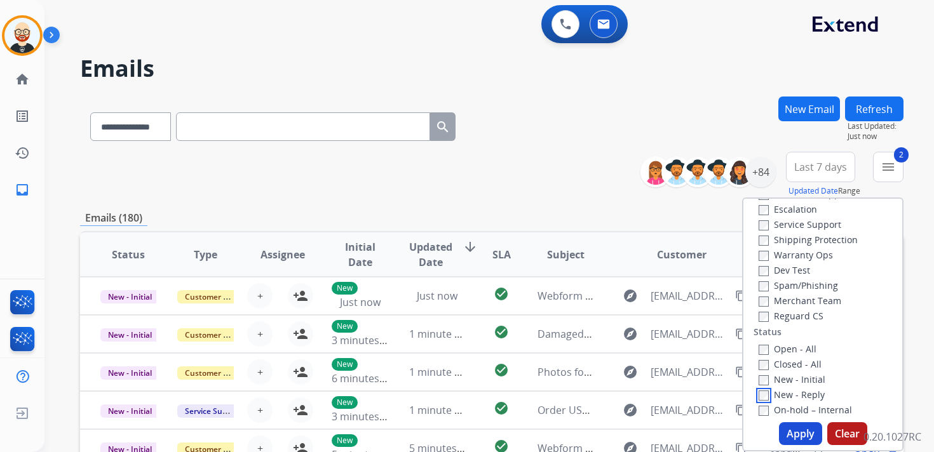
scroll to position [43, 0]
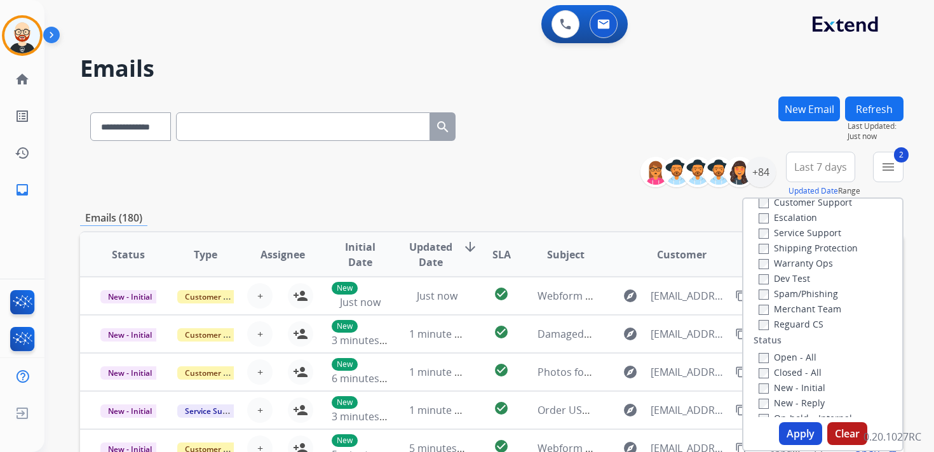
click at [804, 236] on label "Service Support" at bounding box center [800, 233] width 83 height 12
click at [792, 429] on button "Apply" at bounding box center [800, 433] width 43 height 23
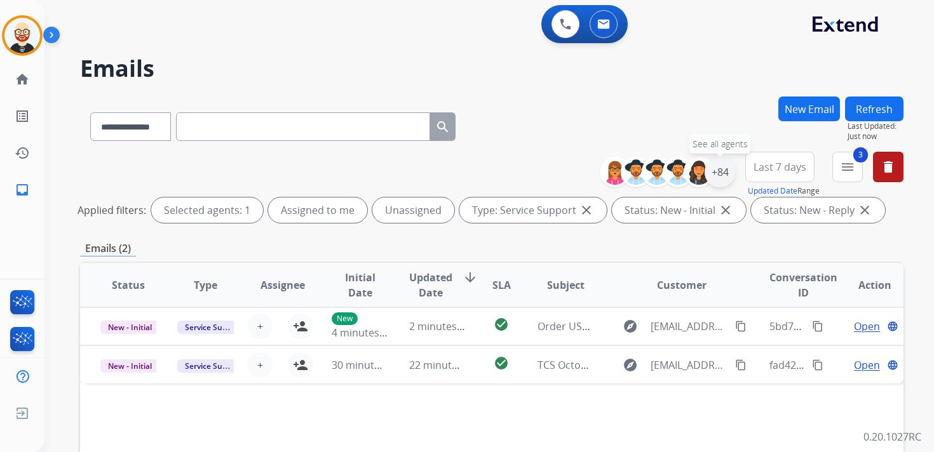
click at [729, 179] on div "+84" at bounding box center [720, 172] width 30 height 30
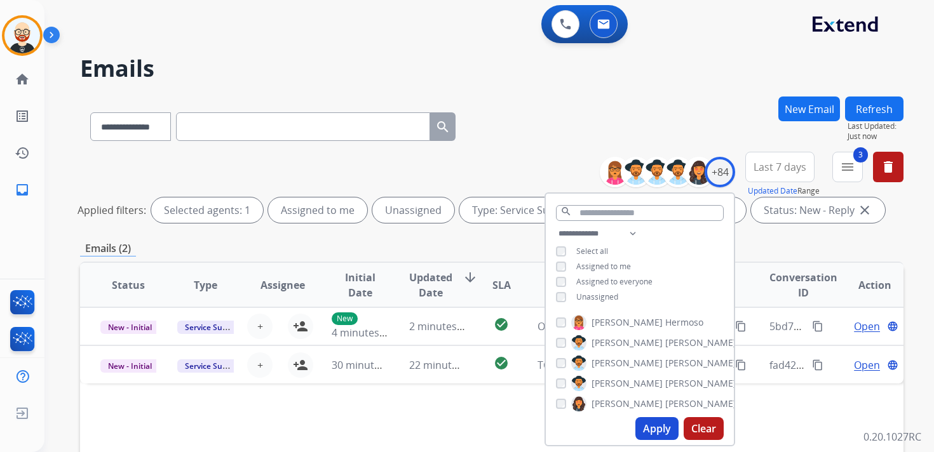
click at [786, 174] on button "Last 7 days" at bounding box center [779, 167] width 69 height 30
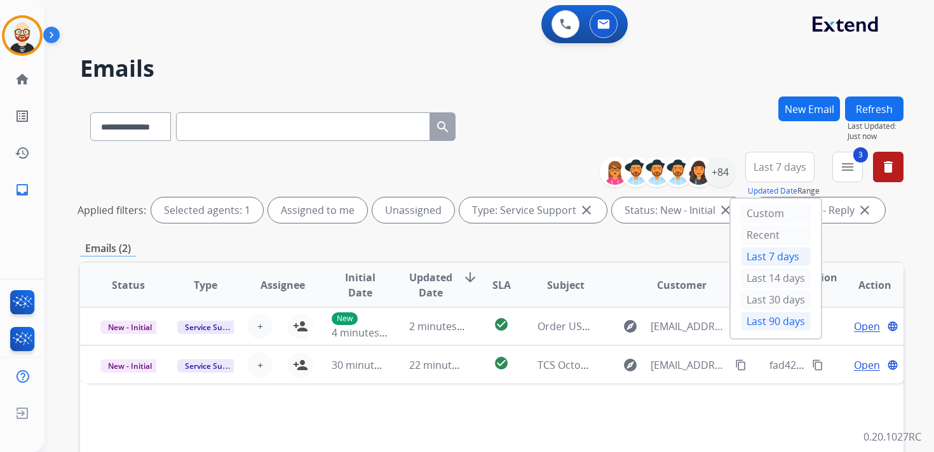
click at [763, 314] on div "Last 90 days" at bounding box center [776, 321] width 70 height 19
click at [720, 182] on div "+137" at bounding box center [720, 172] width 30 height 30
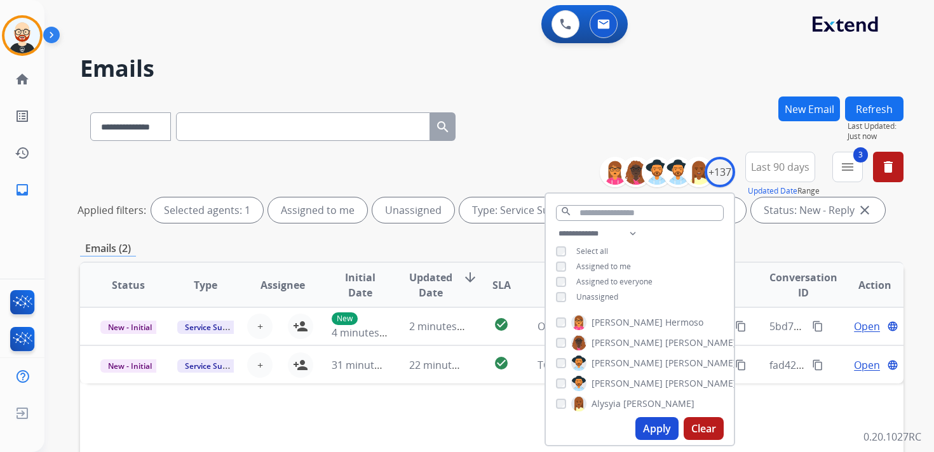
click at [606, 295] on span "Unassigned" at bounding box center [597, 297] width 42 height 11
click at [652, 425] on button "Apply" at bounding box center [656, 428] width 43 height 23
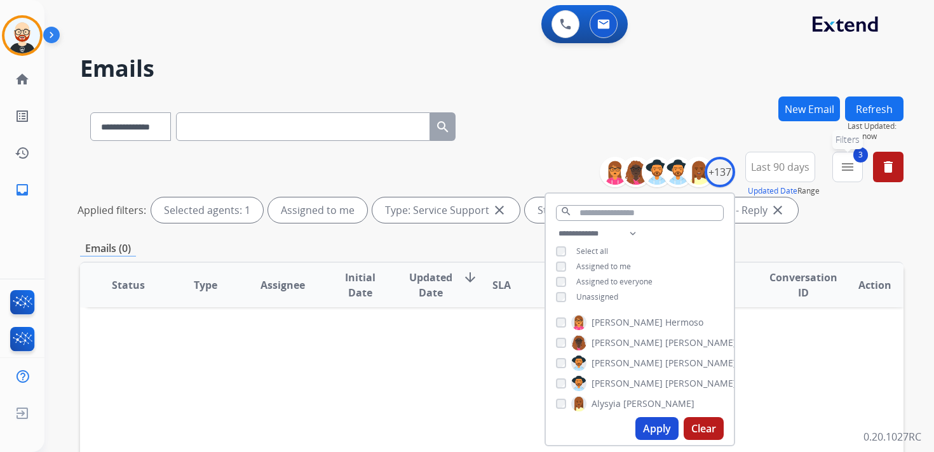
click at [861, 177] on button "3 menu Filters" at bounding box center [847, 167] width 30 height 30
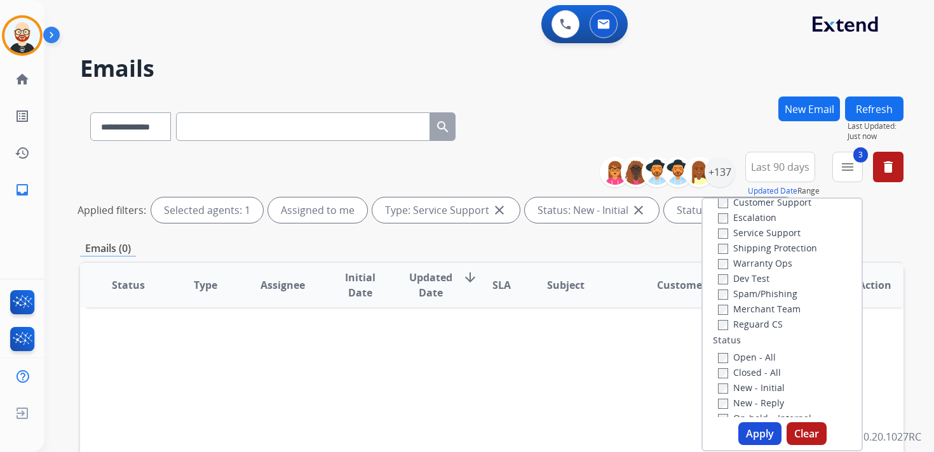
click at [776, 236] on label "Service Support" at bounding box center [759, 233] width 83 height 12
click at [751, 435] on button "Apply" at bounding box center [759, 433] width 43 height 23
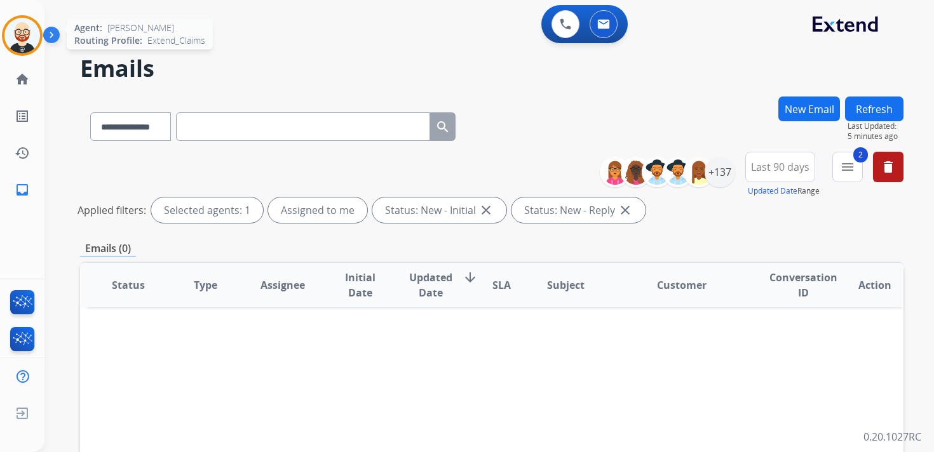
click at [27, 37] on img at bounding box center [22, 36] width 36 height 36
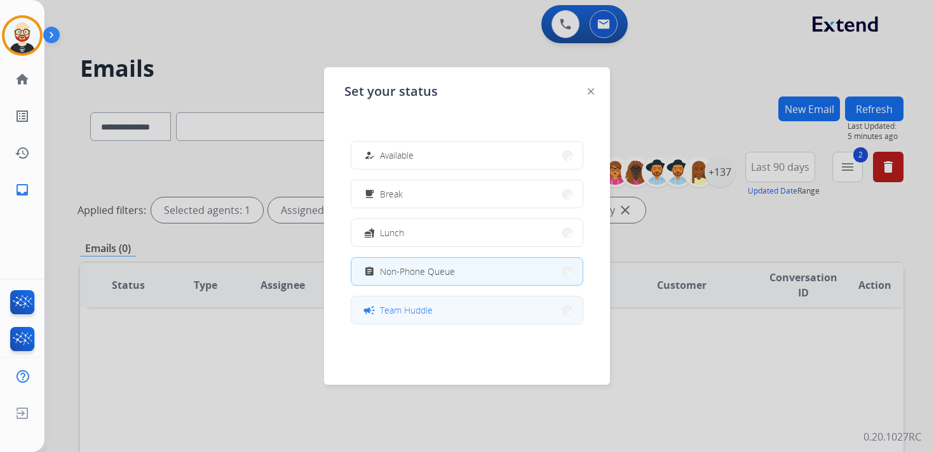
scroll to position [201, 0]
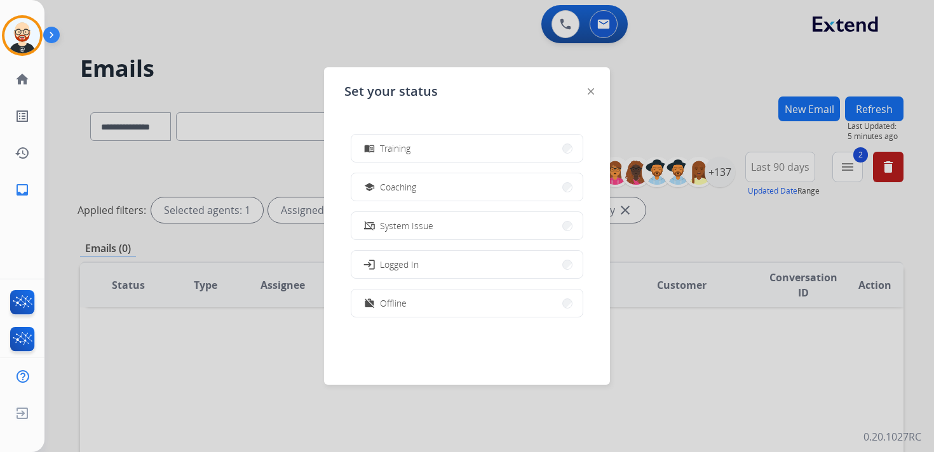
click at [424, 301] on button "work_off Offline" at bounding box center [466, 303] width 231 height 27
